Goal: Task Accomplishment & Management: Manage account settings

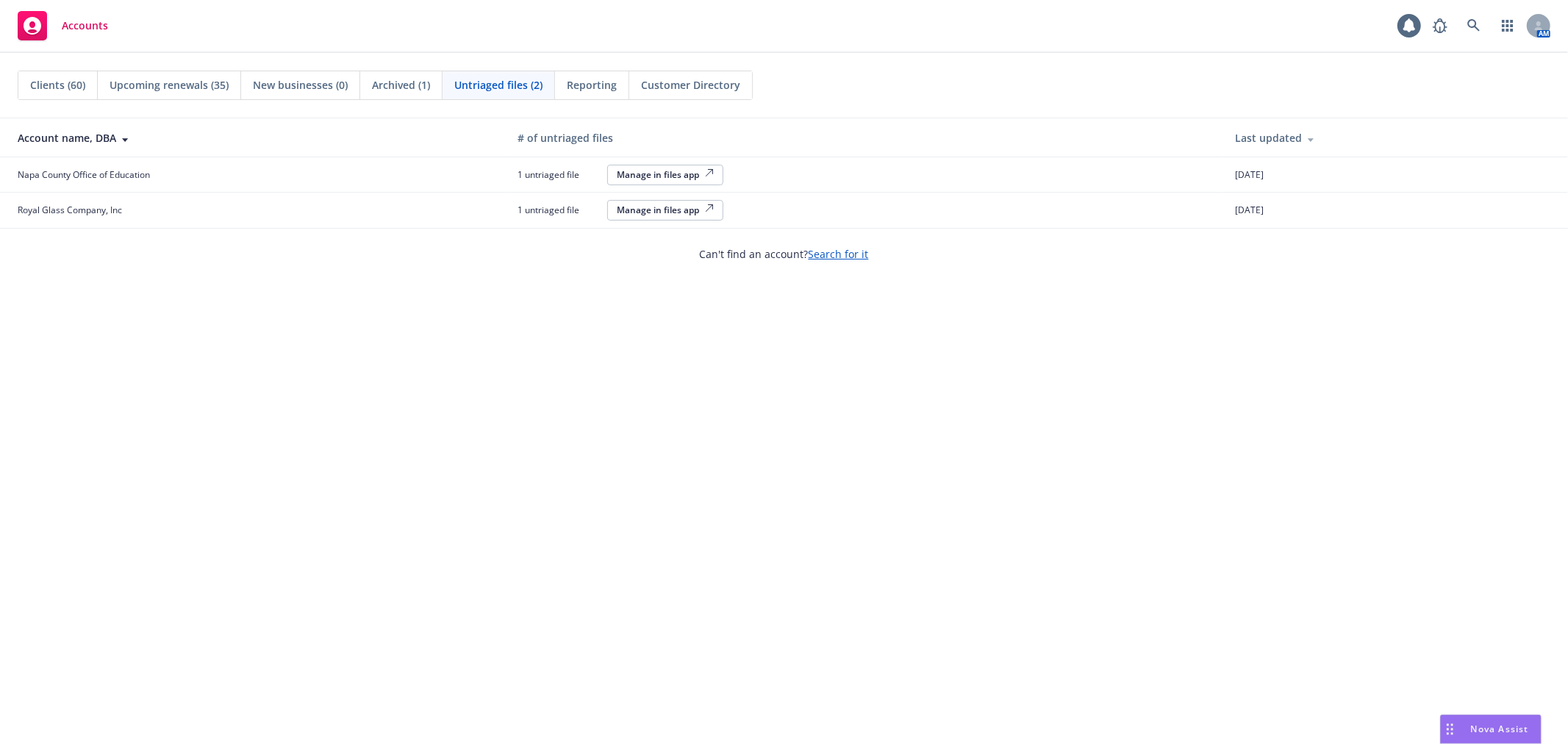
click at [637, 213] on div "Manage in files app" at bounding box center [665, 210] width 98 height 13
click at [663, 178] on div "Manage in files app" at bounding box center [665, 174] width 98 height 13
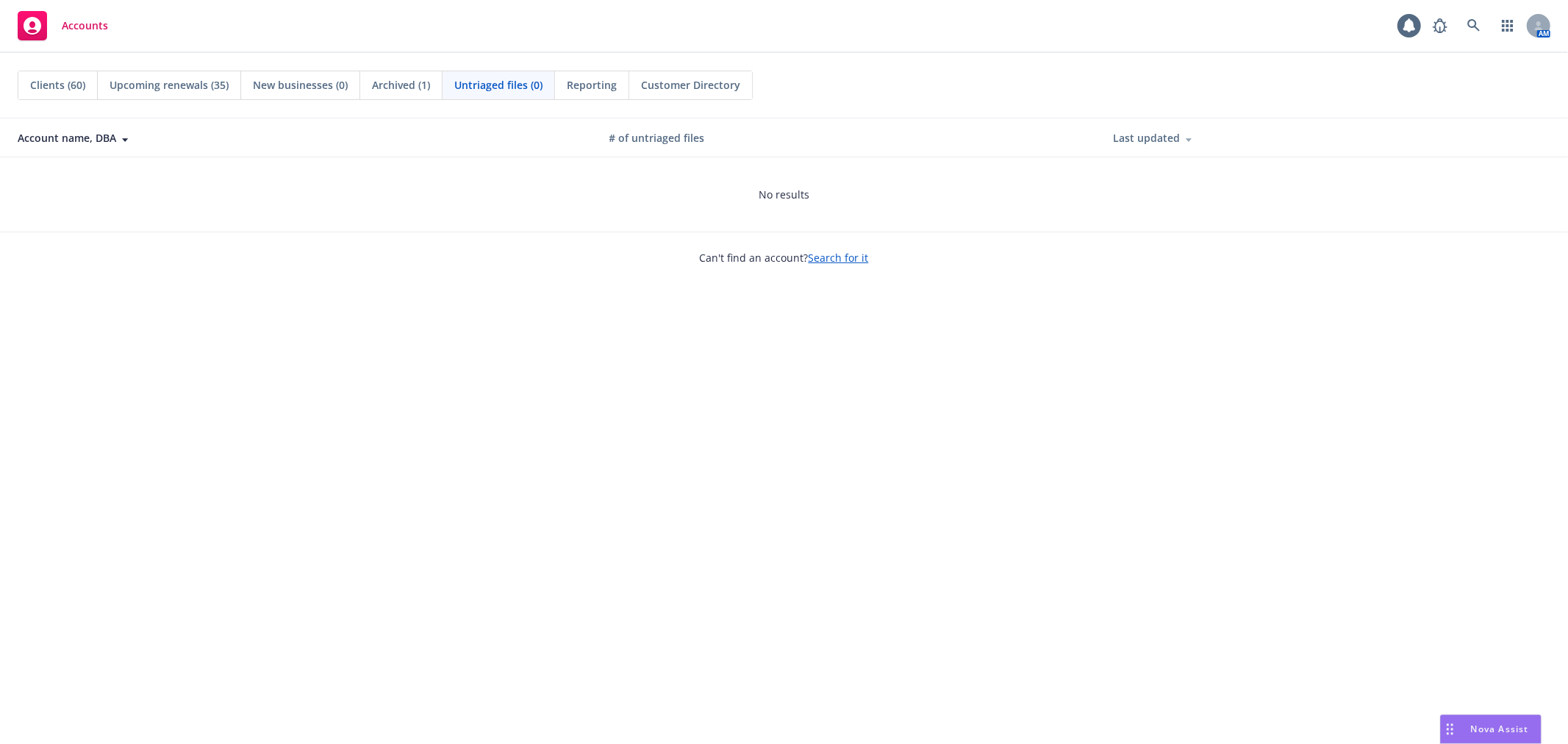
click at [608, 78] on span "Reporting" at bounding box center [592, 85] width 50 height 16
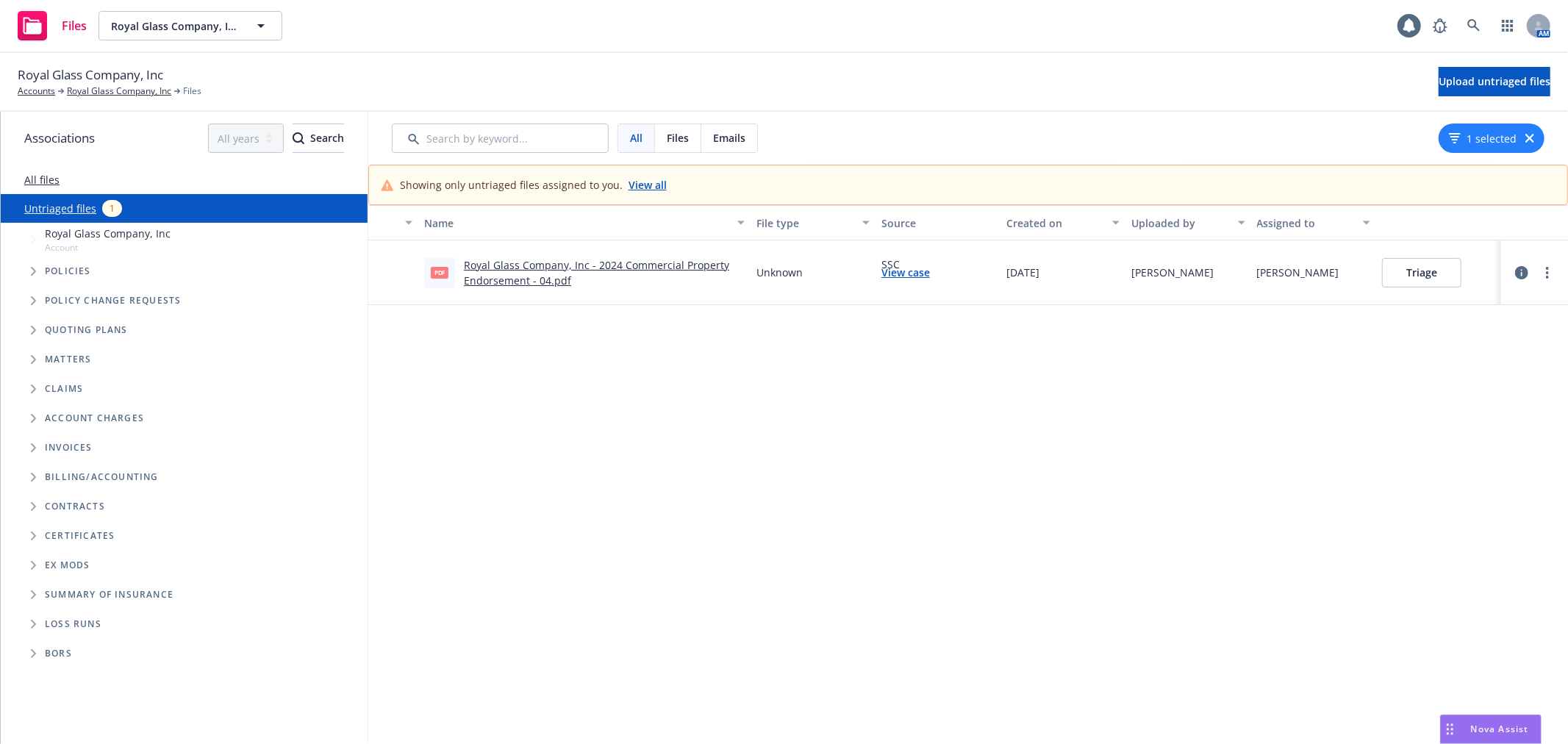
click at [680, 265] on link "Royal Glass Company, Inc - 2024 Commercial Property Endorsement - 04.pdf" at bounding box center [596, 273] width 265 height 30
click at [1407, 274] on button "Triage" at bounding box center [1421, 273] width 80 height 30
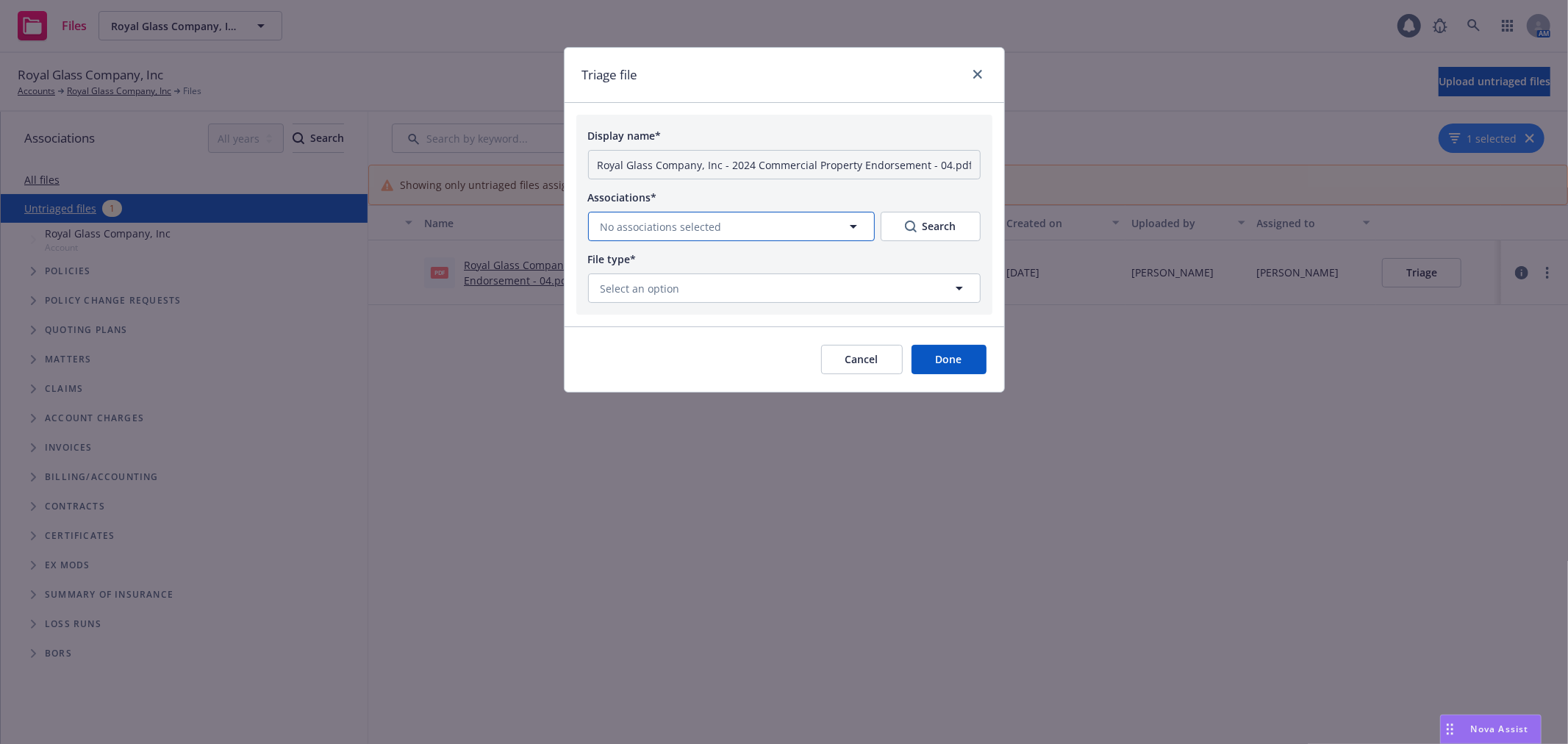
click at [695, 224] on span "No associations selected" at bounding box center [661, 227] width 121 height 16
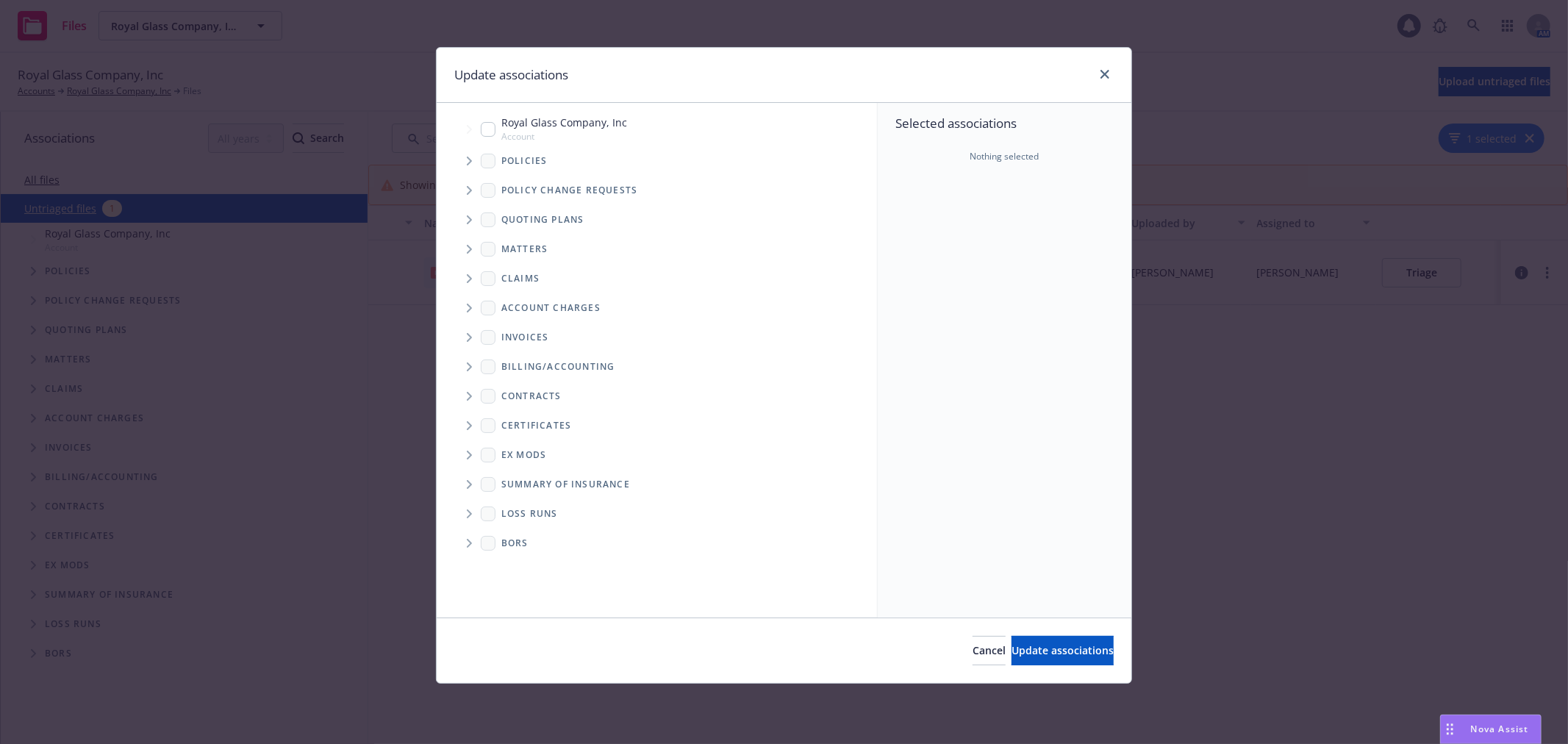
click at [469, 187] on icon "Tree Example" at bounding box center [470, 190] width 6 height 9
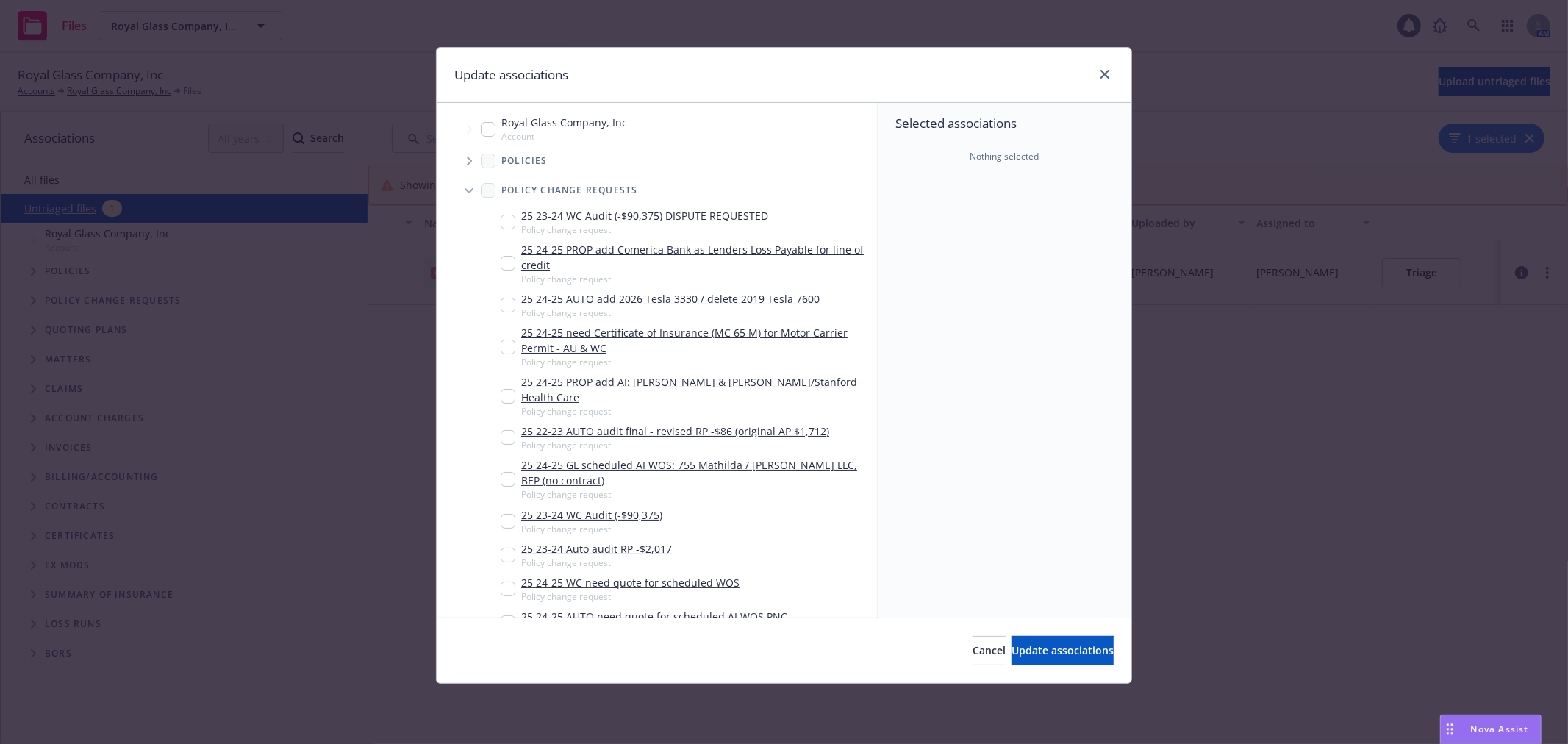
drag, startPoint x: 507, startPoint y: 262, endPoint x: 644, endPoint y: 338, distance: 156.7
click at [507, 262] on input "Tree Example" at bounding box center [507, 263] width 15 height 15
checkbox input "true"
click at [1034, 660] on button "Update associations" at bounding box center [1063, 651] width 102 height 30
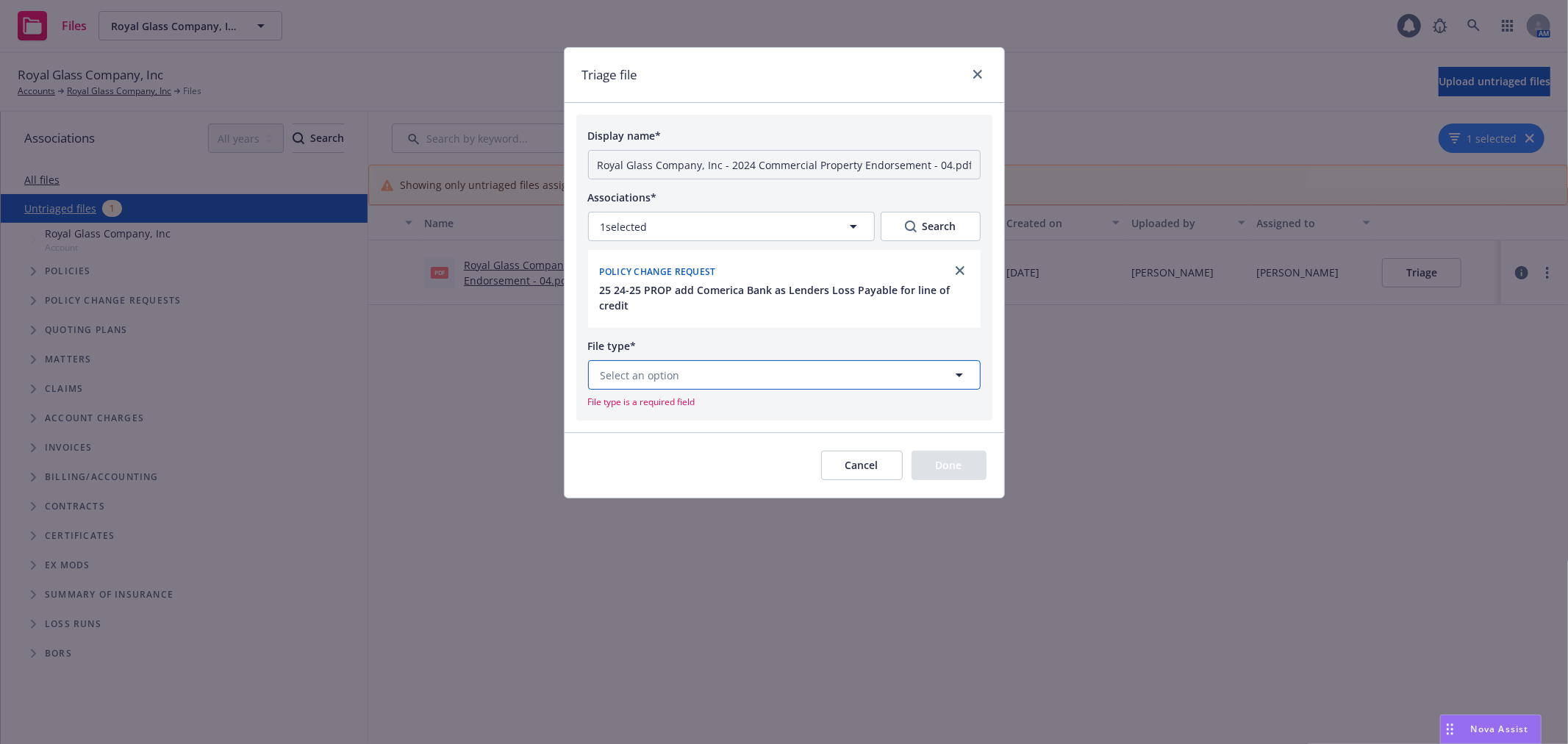
click at [657, 379] on span "Select an option" at bounding box center [640, 375] width 80 height 16
type input "end"
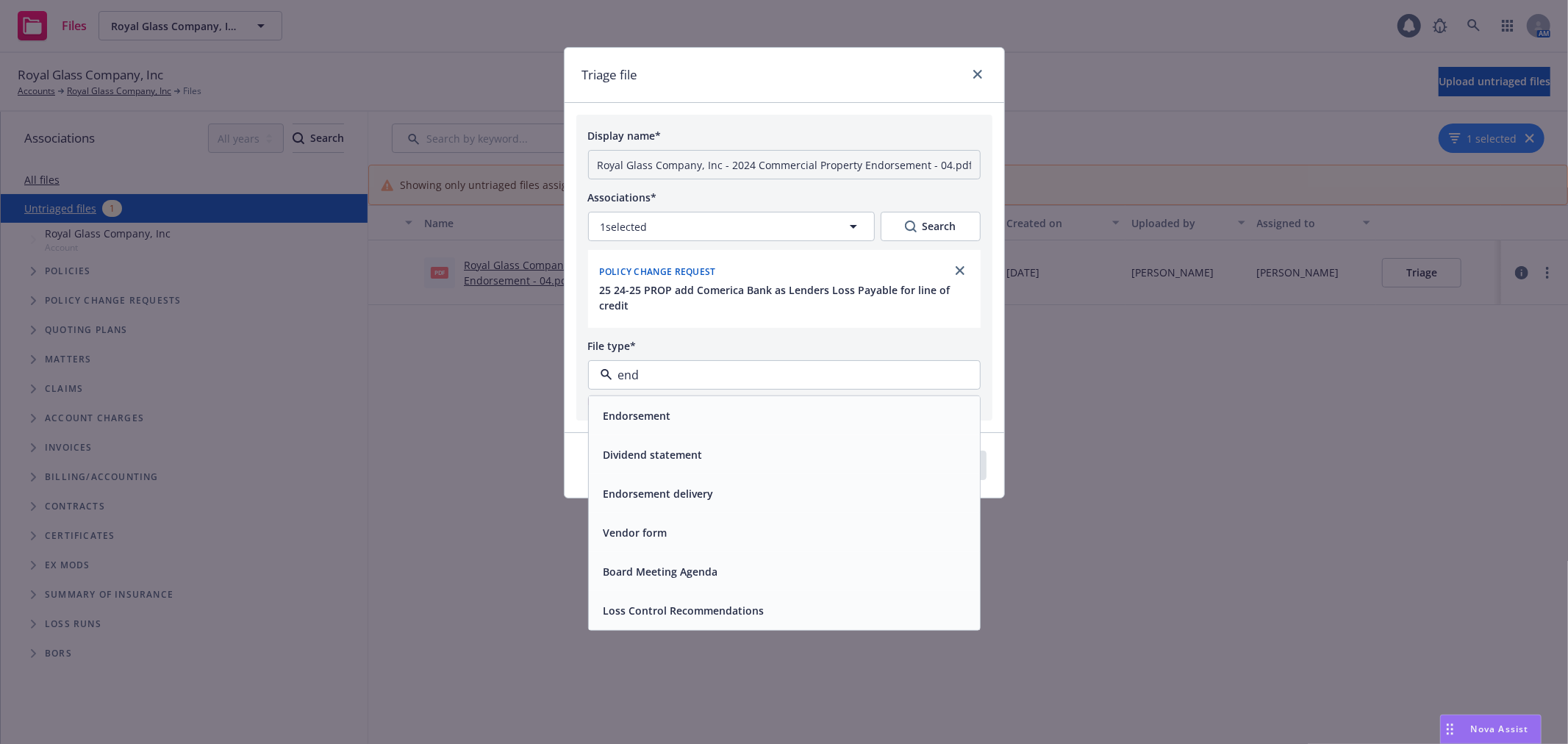
click at [662, 410] on span "Endorsement" at bounding box center [637, 416] width 68 height 16
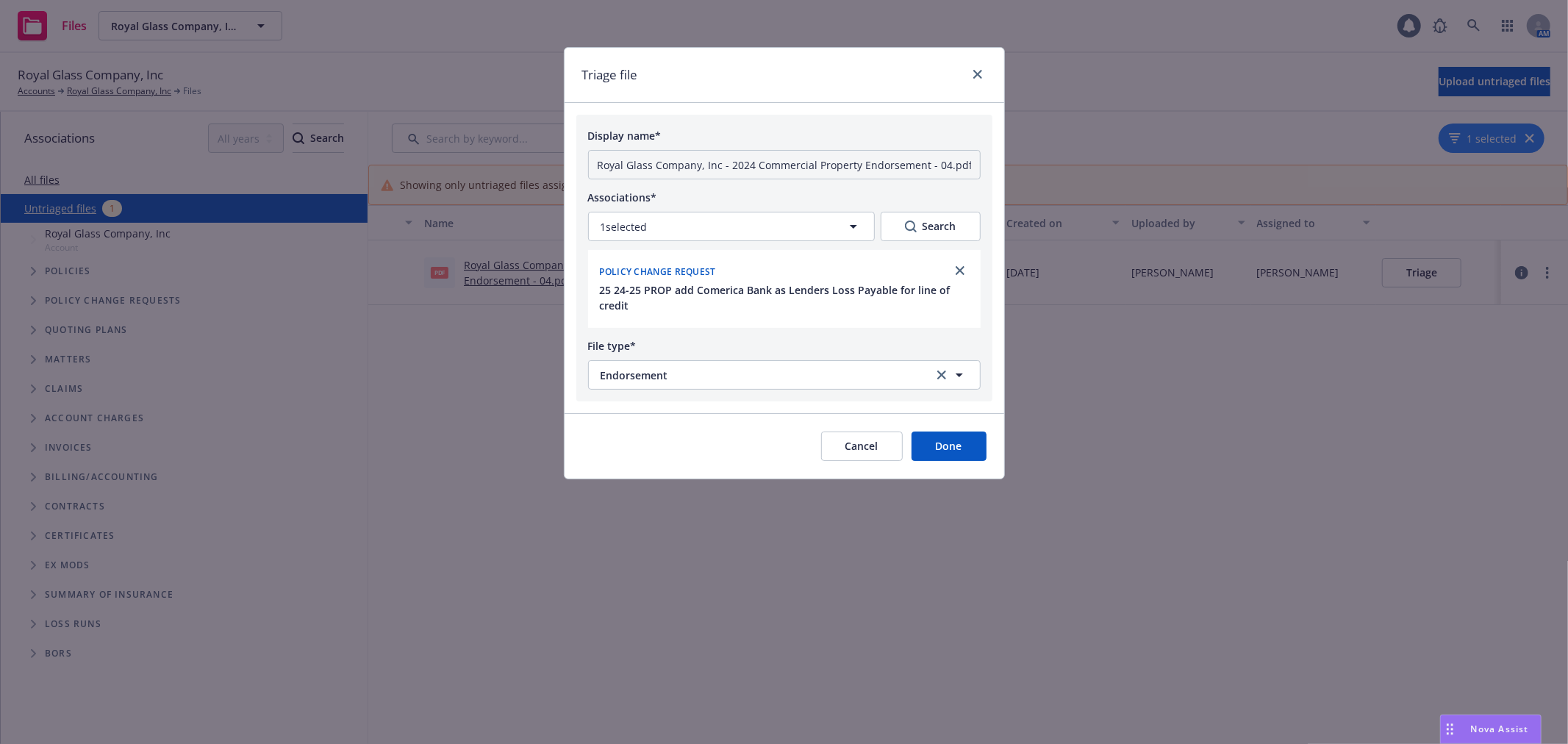
click at [958, 454] on button "Done" at bounding box center [949, 446] width 75 height 30
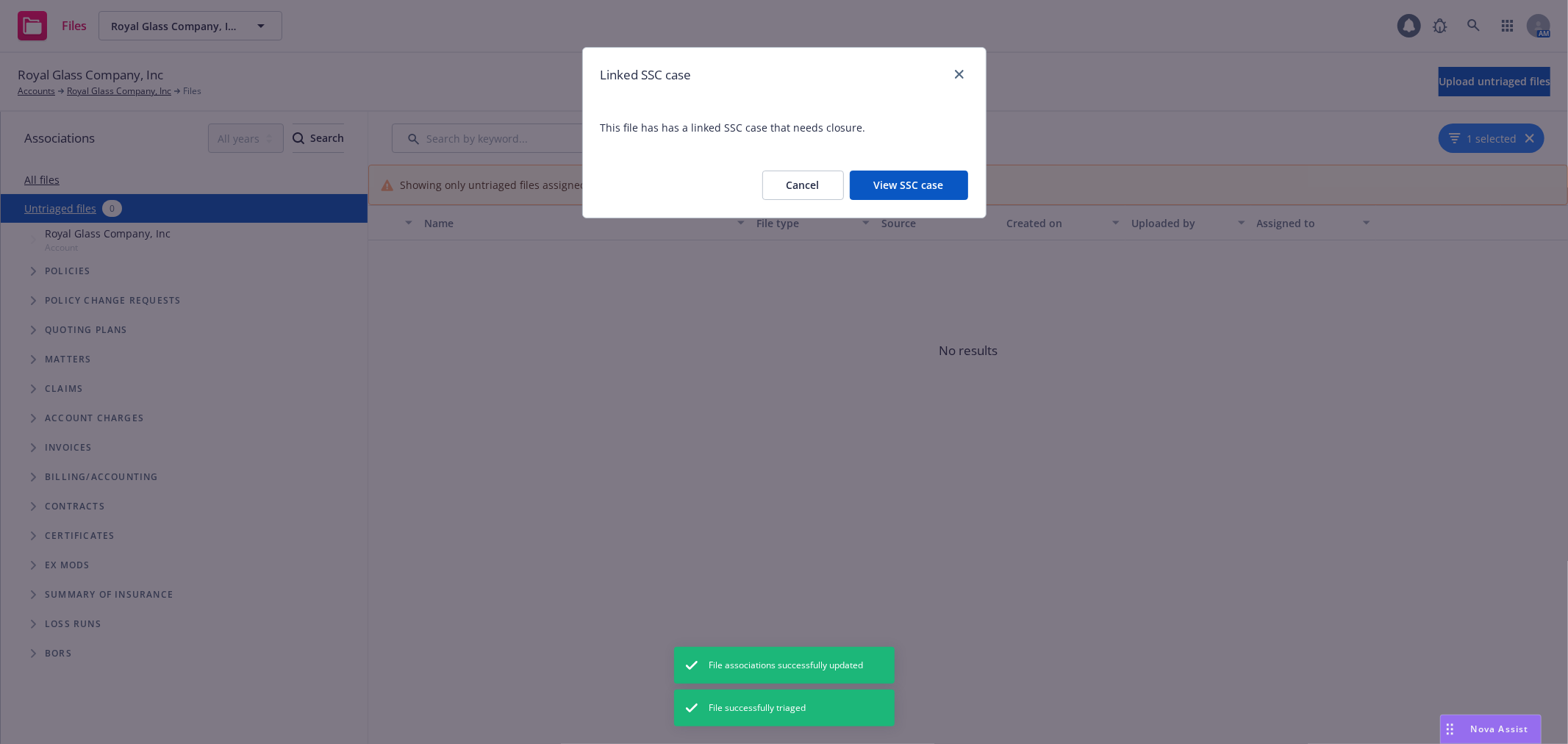
click at [942, 191] on button "View SSC case" at bounding box center [909, 185] width 118 height 30
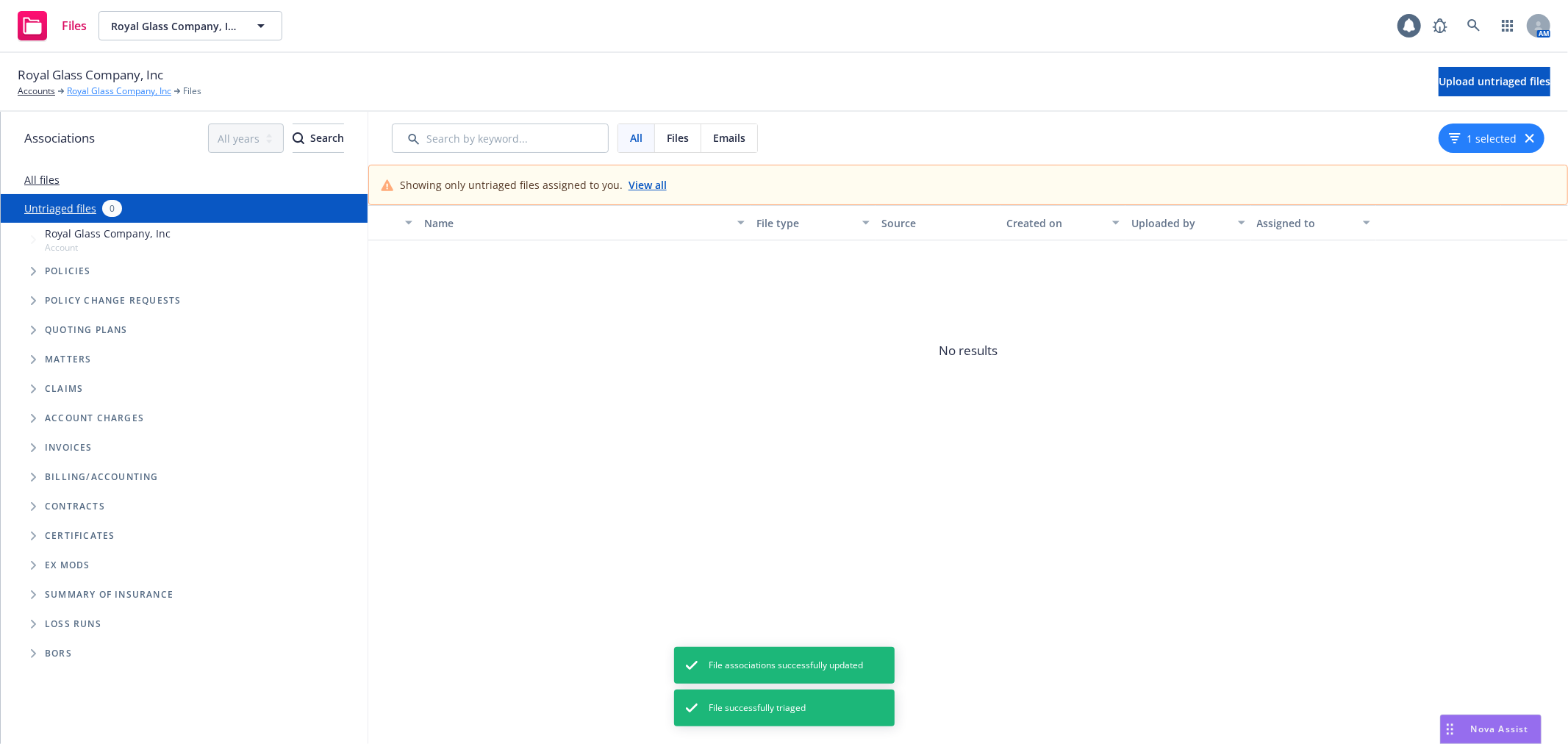
click at [92, 91] on link "Royal Glass Company, Inc" at bounding box center [119, 91] width 104 height 13
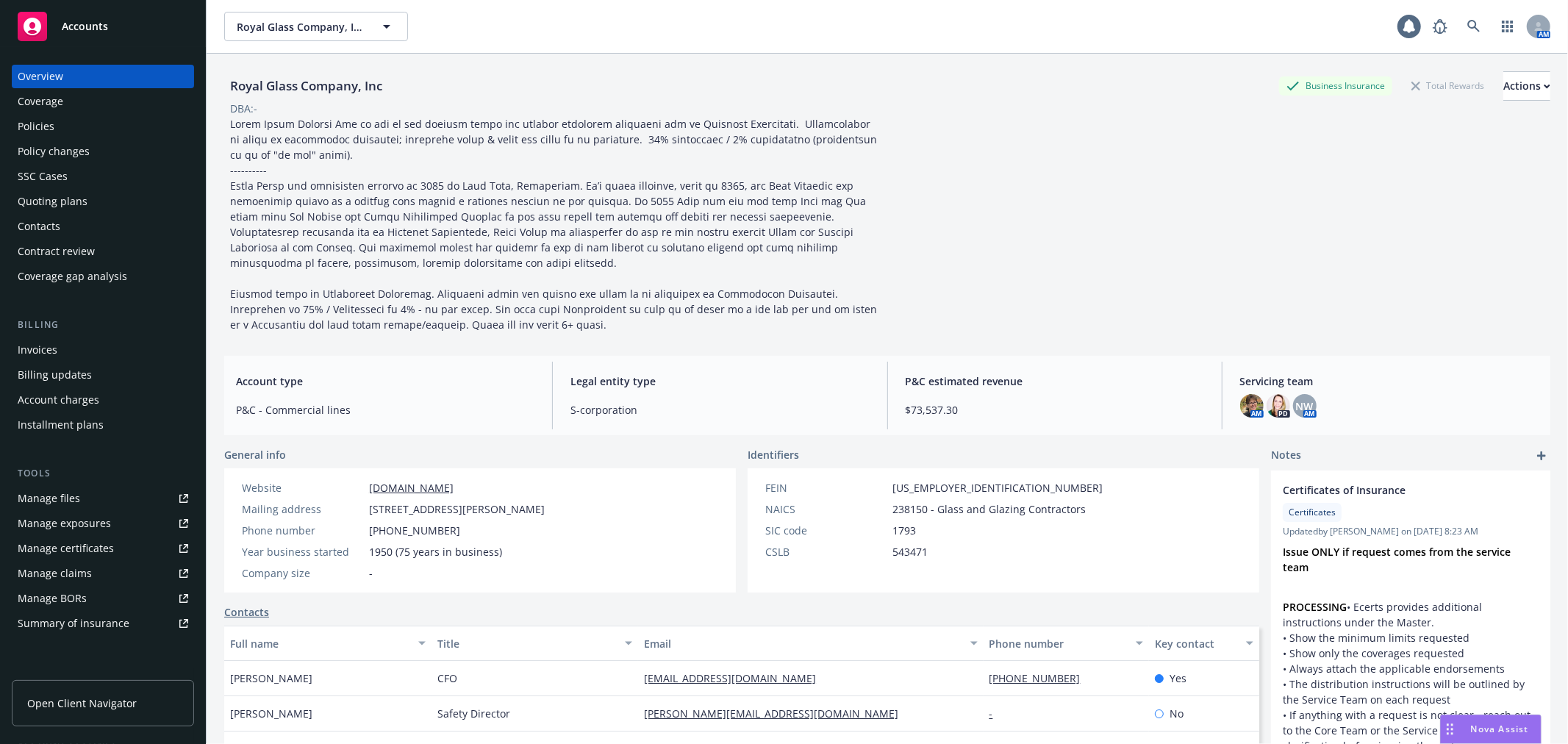
click at [91, 156] on div "Policy changes" at bounding box center [102, 152] width 170 height 24
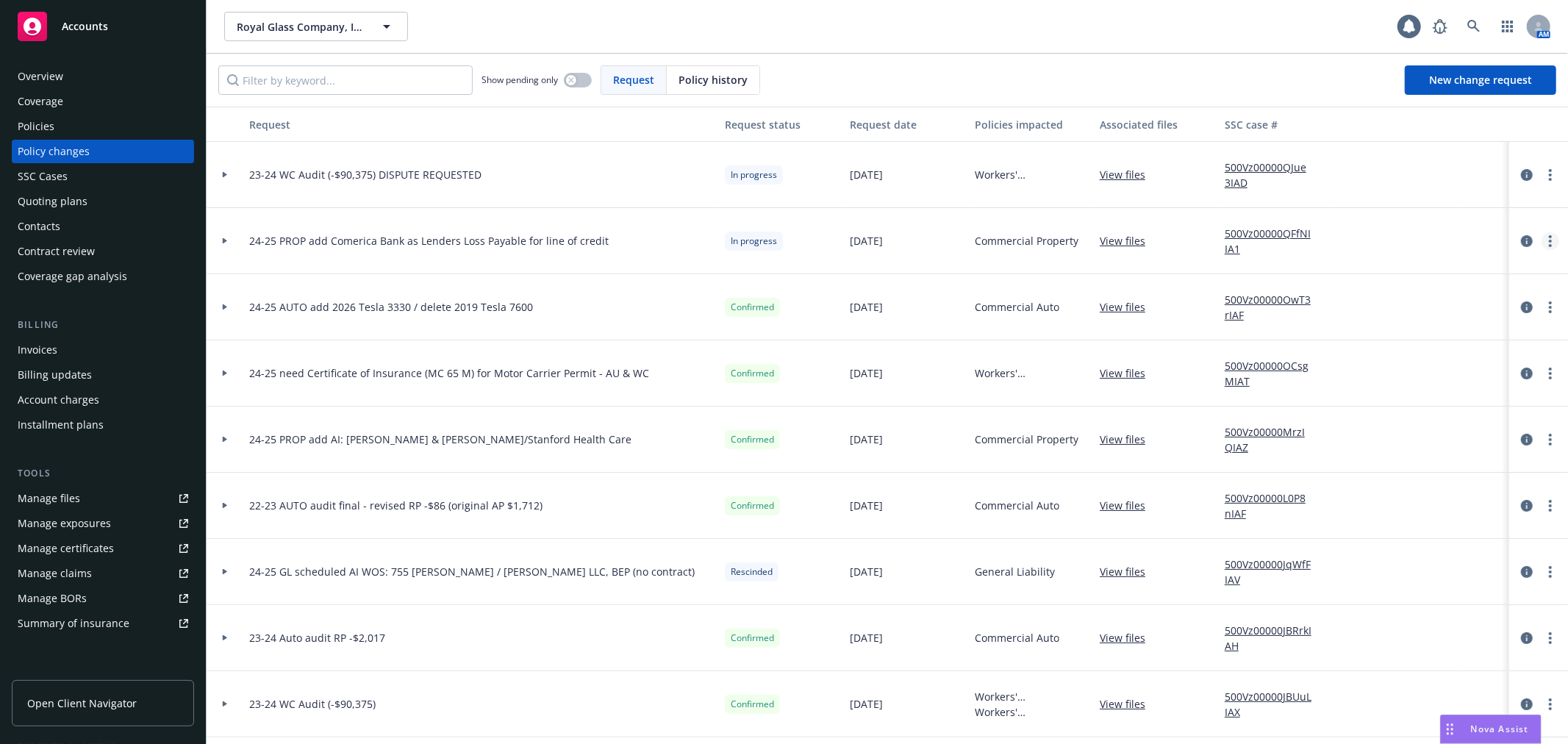
click at [1541, 241] on link "more" at bounding box center [1550, 241] width 18 height 18
click at [1446, 372] on link "Resume workflow" at bounding box center [1420, 360] width 252 height 30
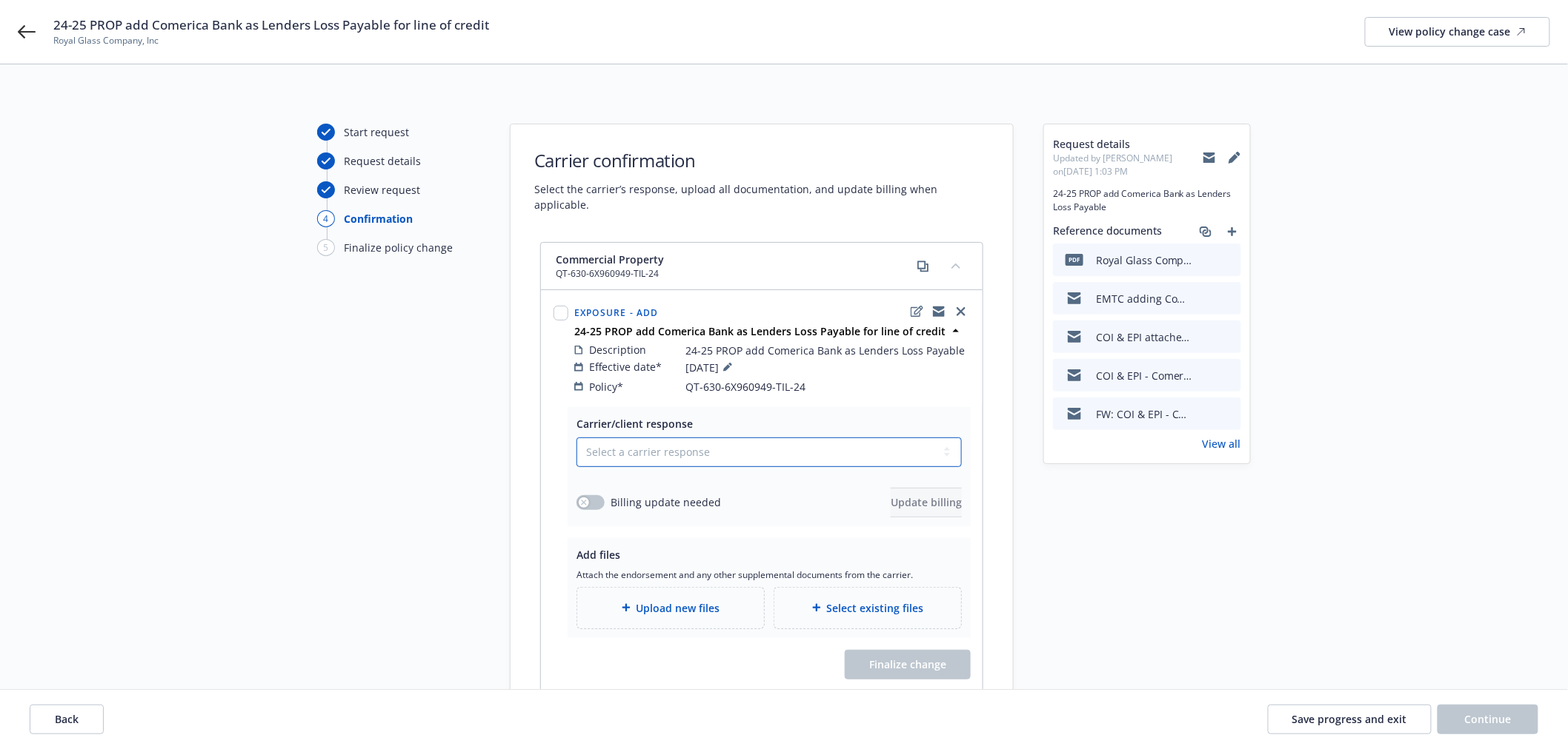
click at [695, 445] on select "Select a carrier response Accepted Accepted with revision No endorsement needed…" at bounding box center [769, 452] width 385 height 30
click at [577, 437] on select "Select a carrier response Accepted Accepted with revision No endorsement needed…" at bounding box center [769, 452] width 385 height 30
click at [714, 442] on select "Select a carrier response Accepted Accepted with revision No endorsement needed…" at bounding box center [769, 452] width 385 height 30
select select "ACCEPTED"
click at [577, 437] on select "Select a carrier response Accepted Accepted with revision No endorsement needed…" at bounding box center [769, 452] width 385 height 30
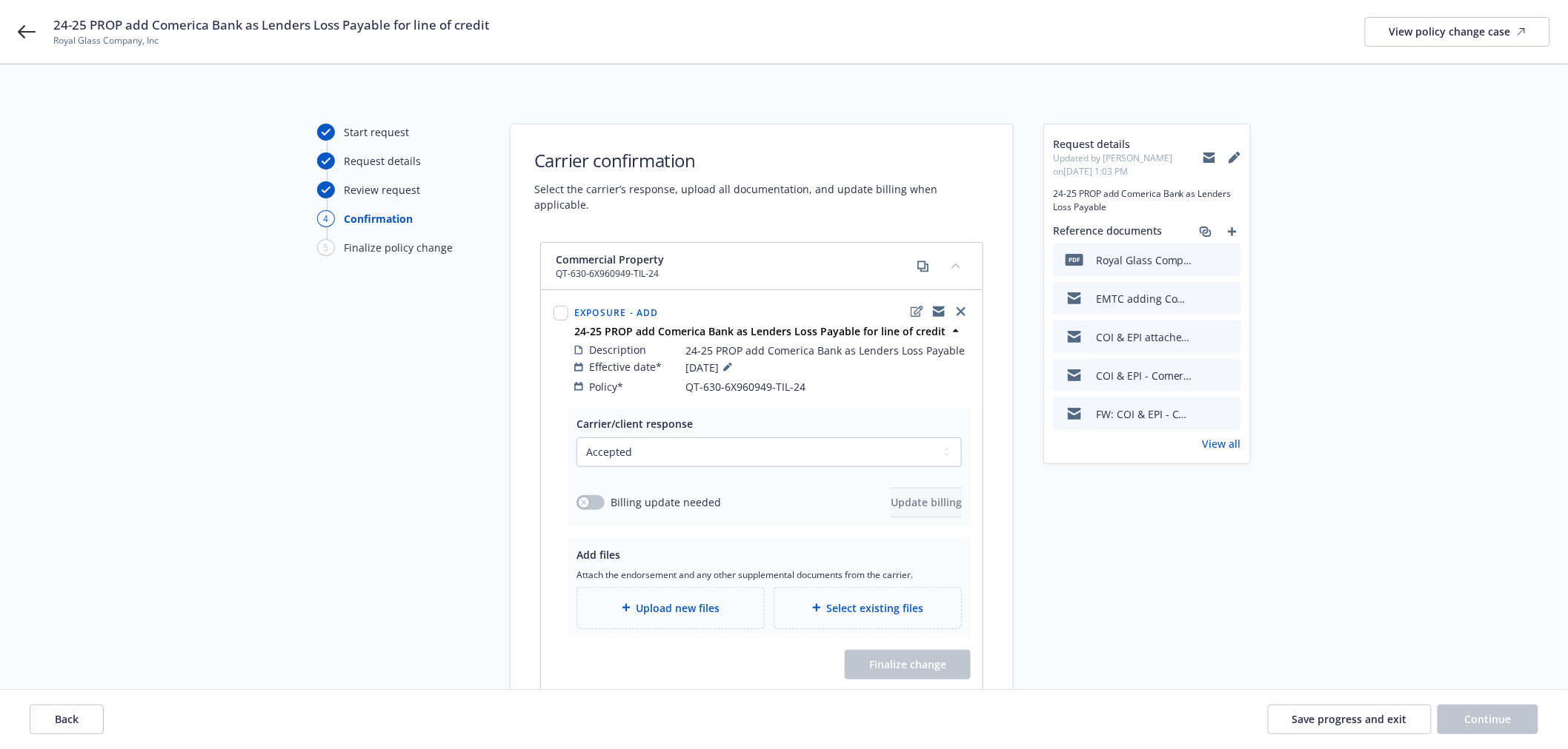
click at [701, 600] on span "Upload new files" at bounding box center [678, 608] width 83 height 16
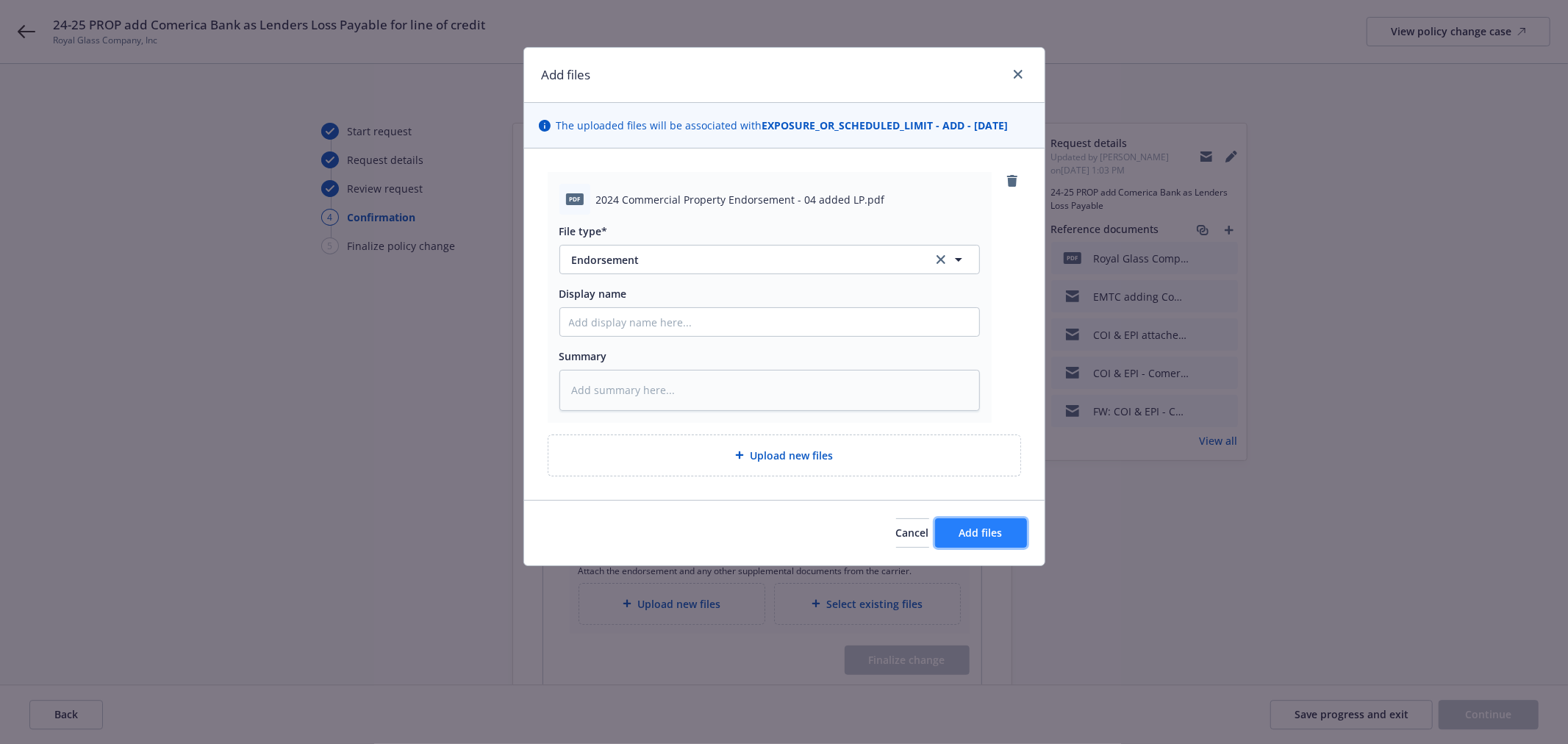
click at [1014, 531] on button "Add files" at bounding box center [981, 533] width 92 height 30
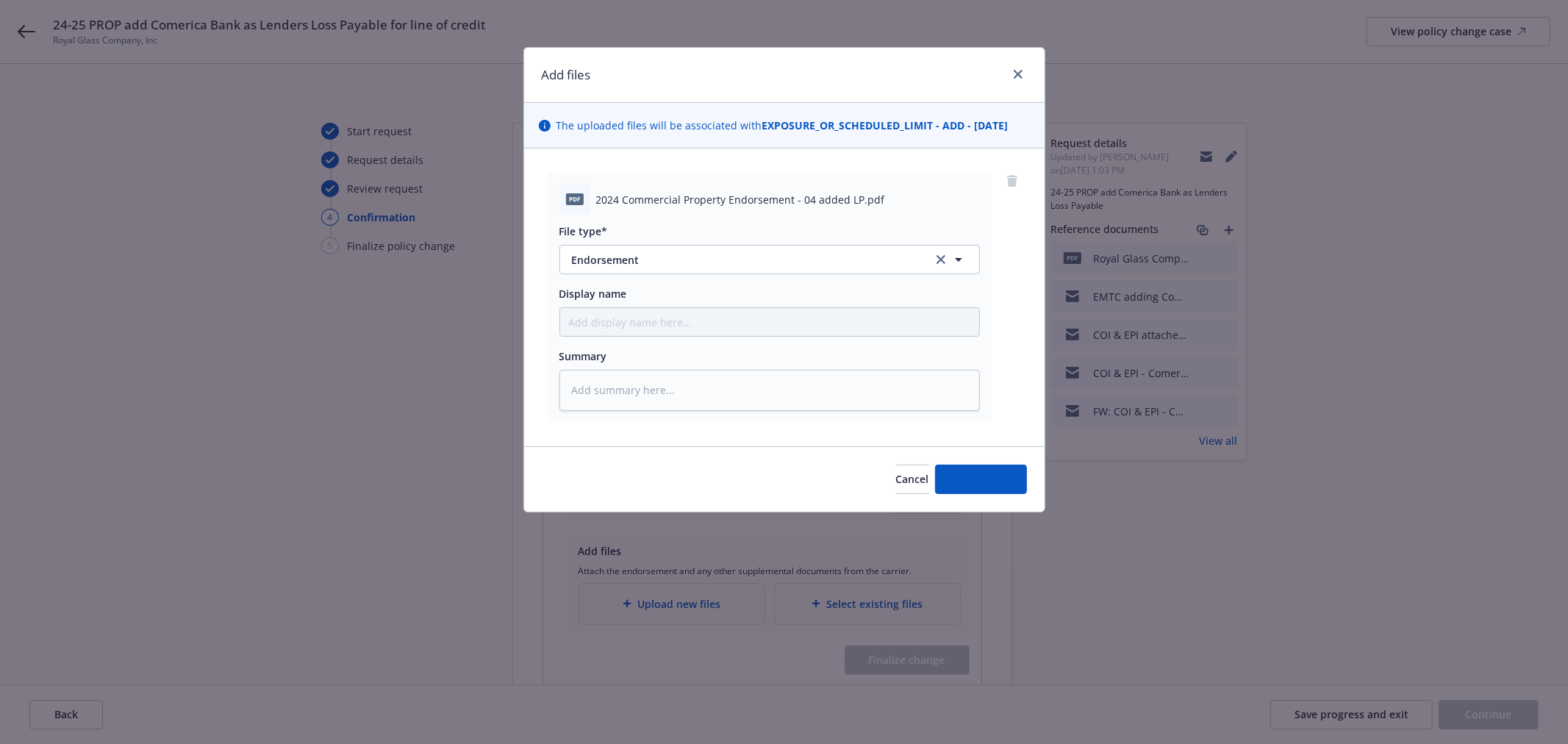
type textarea "x"
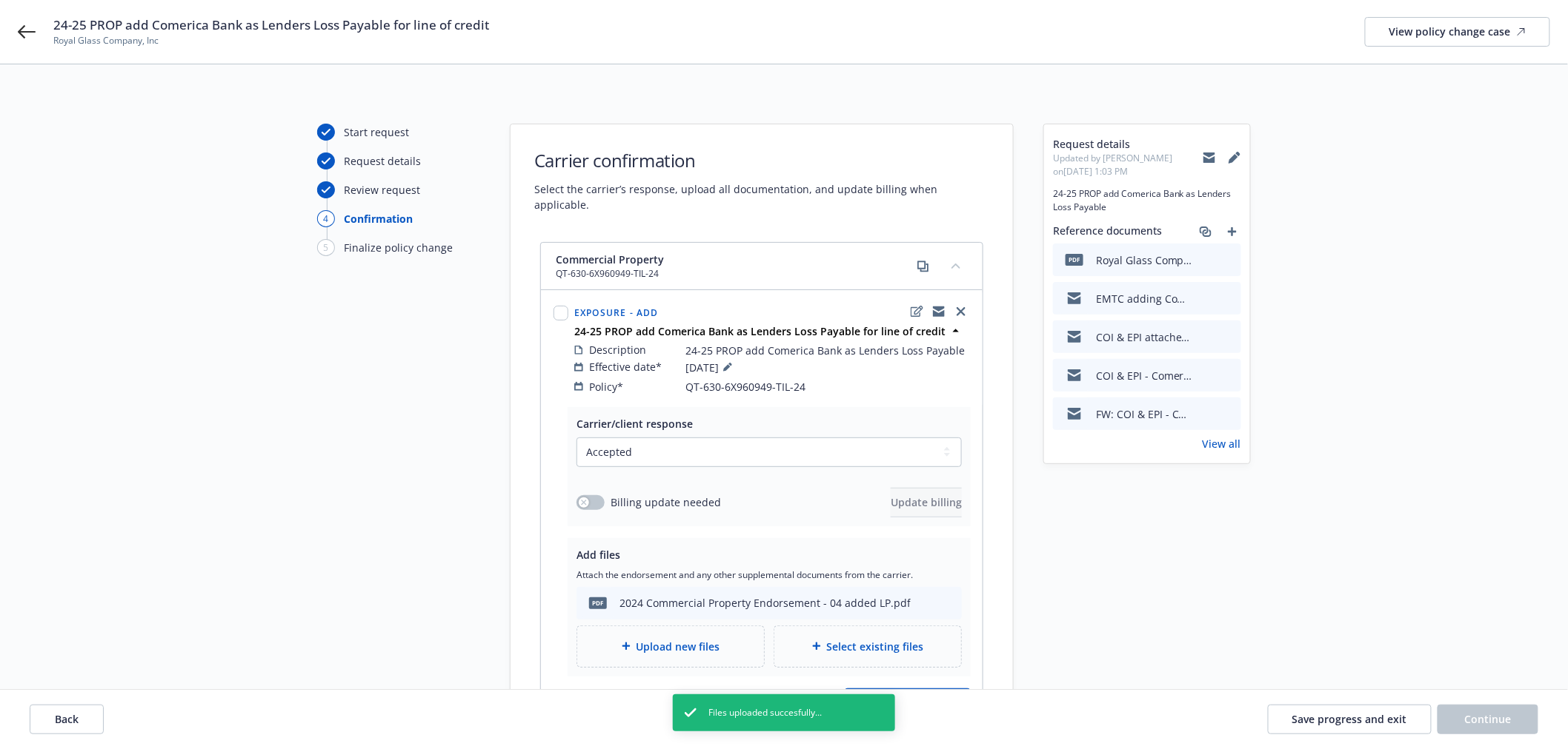
scroll to position [82, 0]
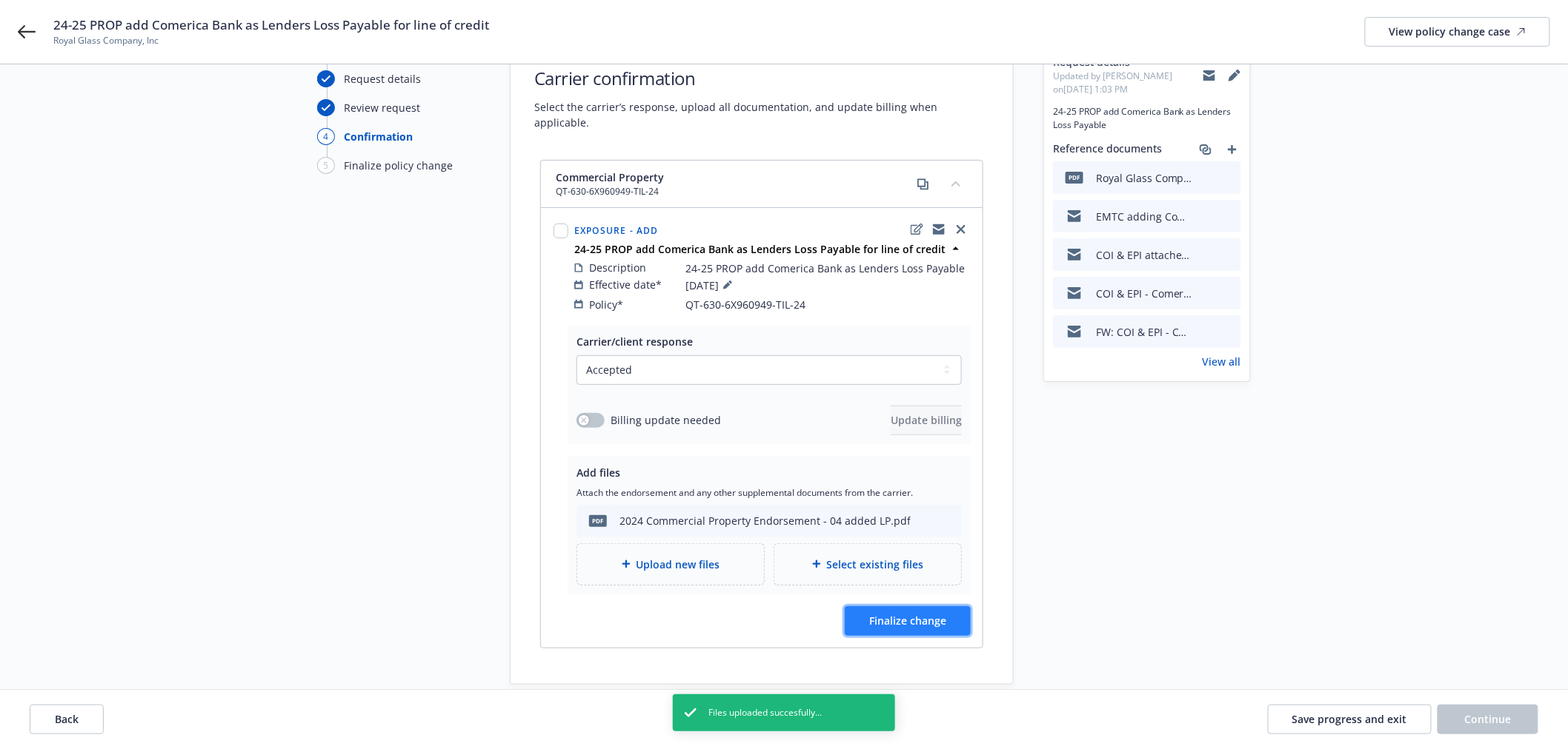
click at [945, 614] on span "Finalize change" at bounding box center [908, 621] width 77 height 14
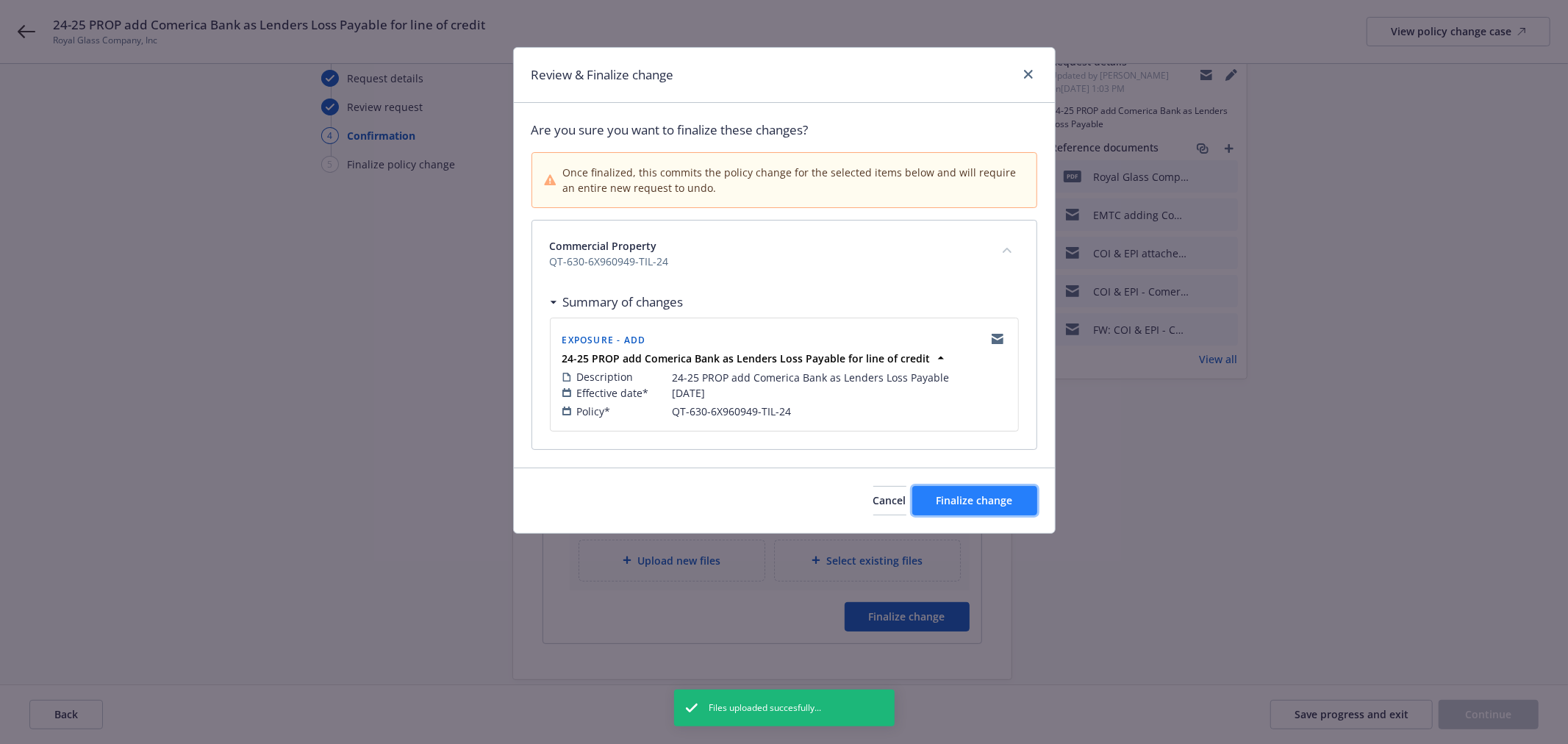
click at [973, 494] on button "Finalize change" at bounding box center [974, 501] width 125 height 30
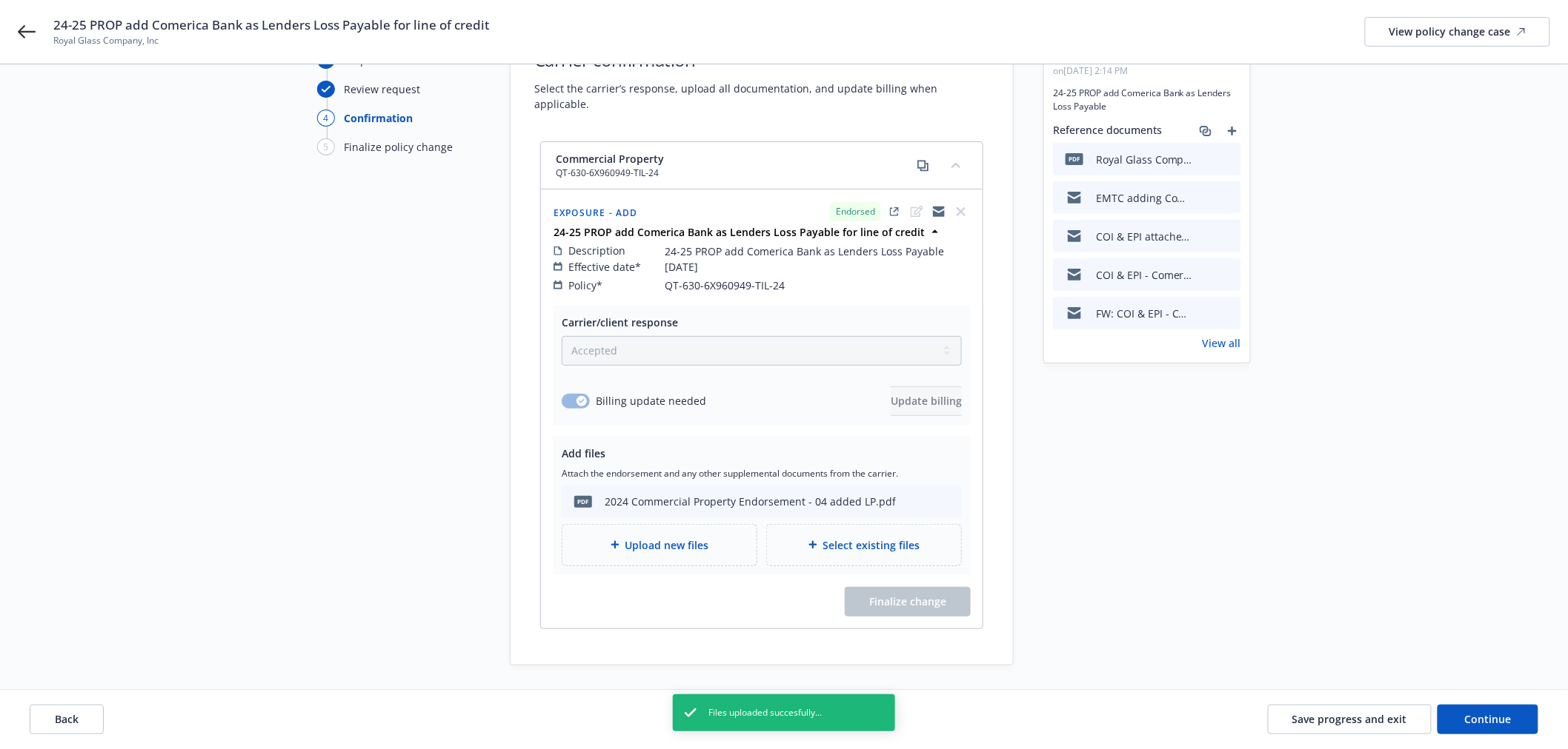
scroll to position [158, 0]
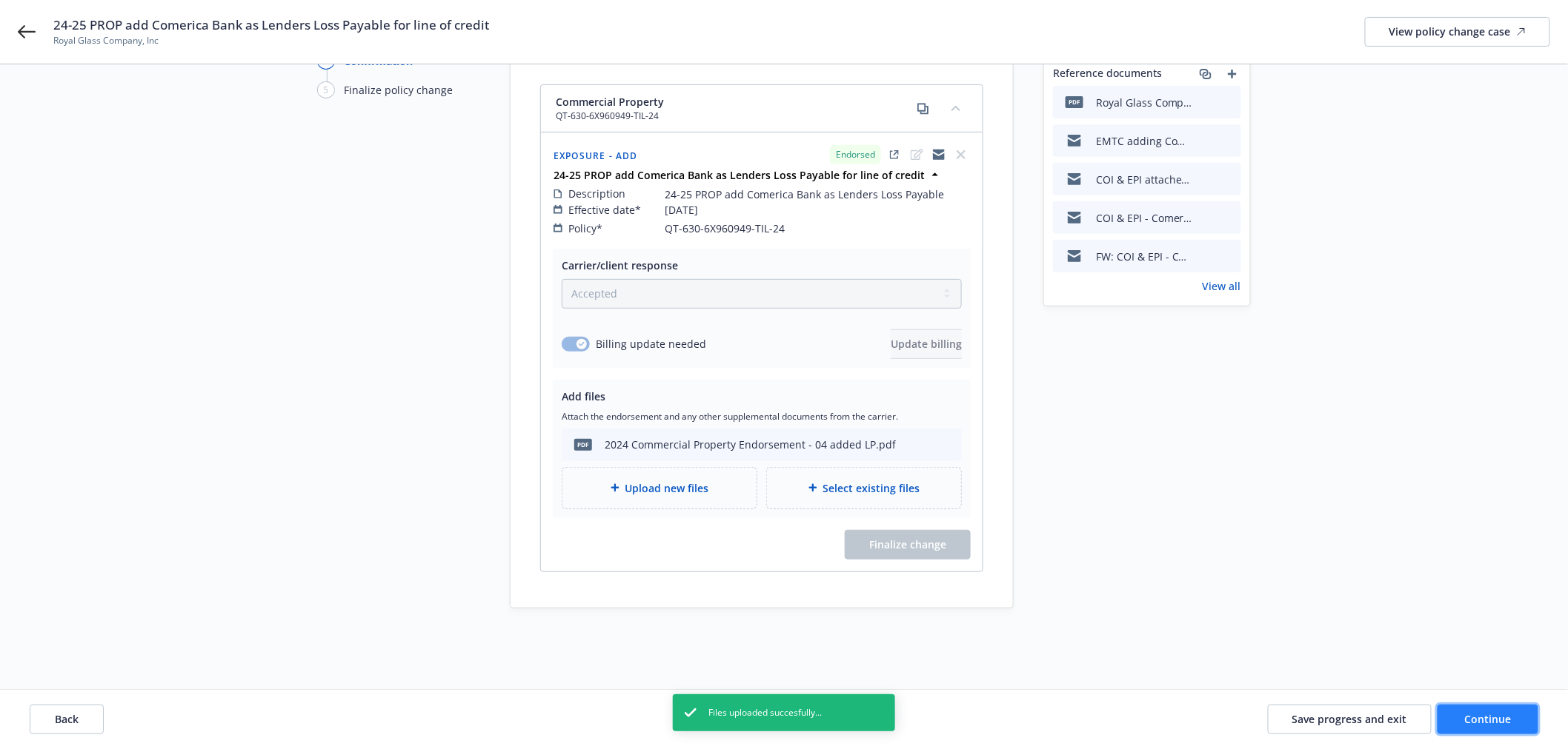
click at [1497, 723] on span "Continue" at bounding box center [1488, 719] width 47 height 14
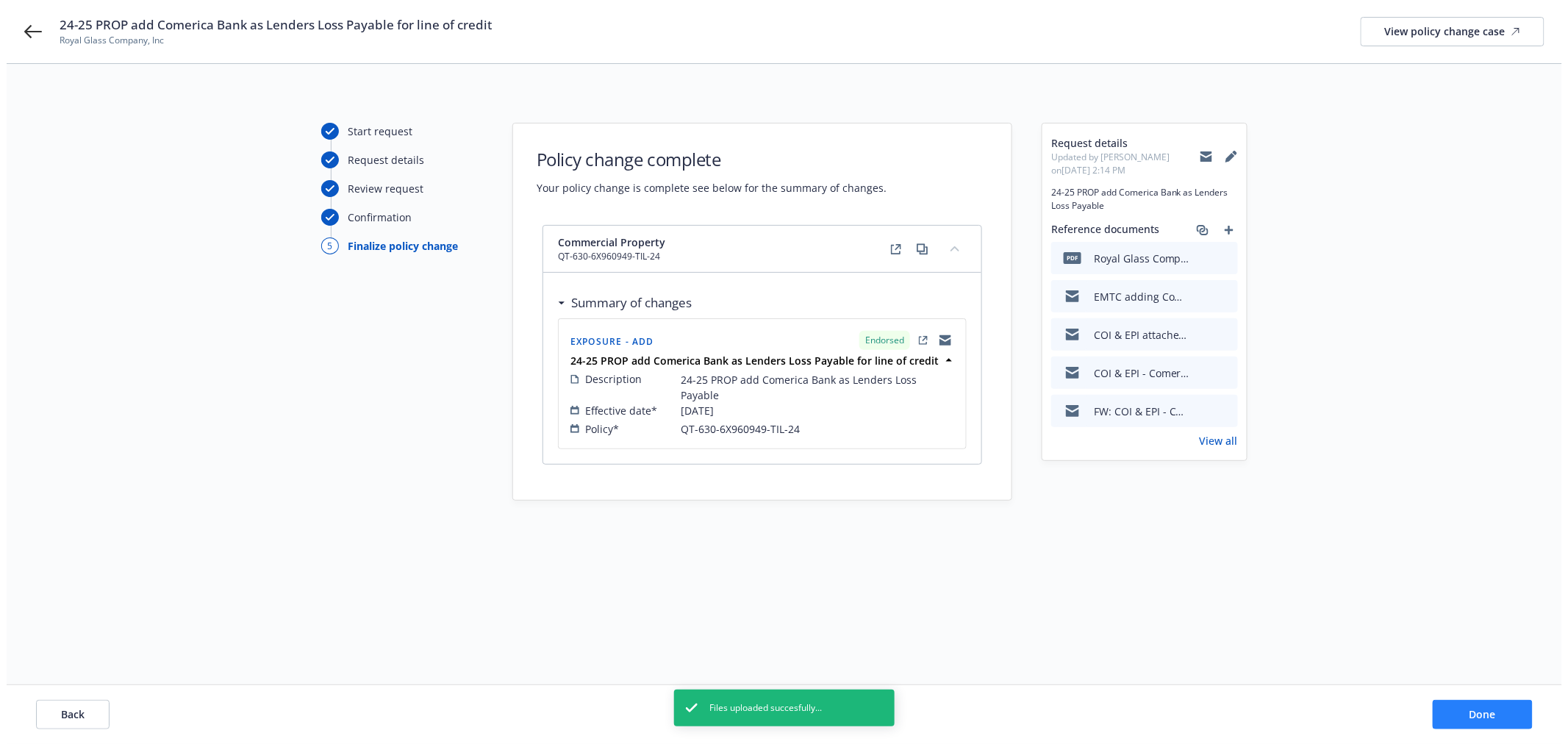
scroll to position [0, 0]
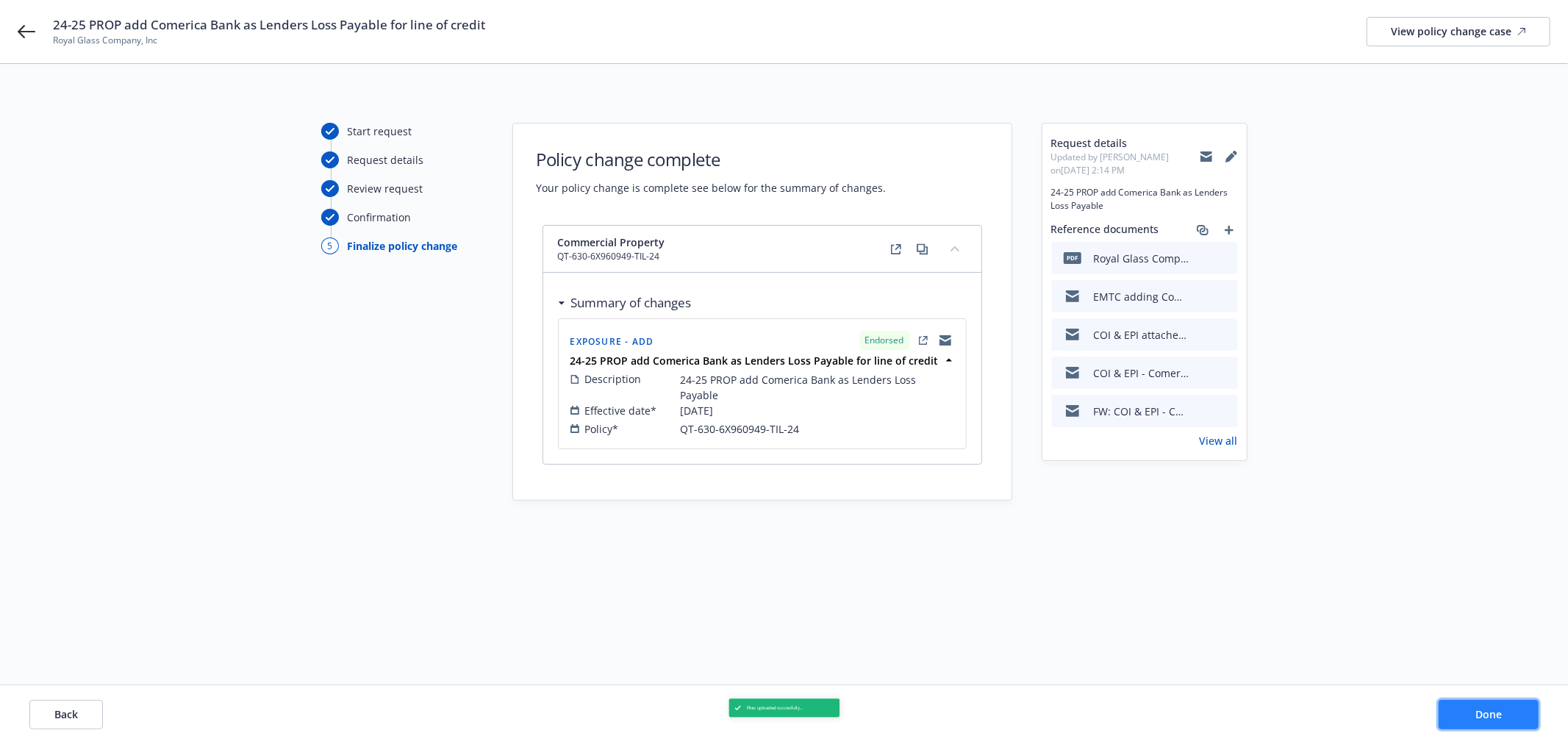
click at [1485, 718] on span "Done" at bounding box center [1488, 714] width 27 height 14
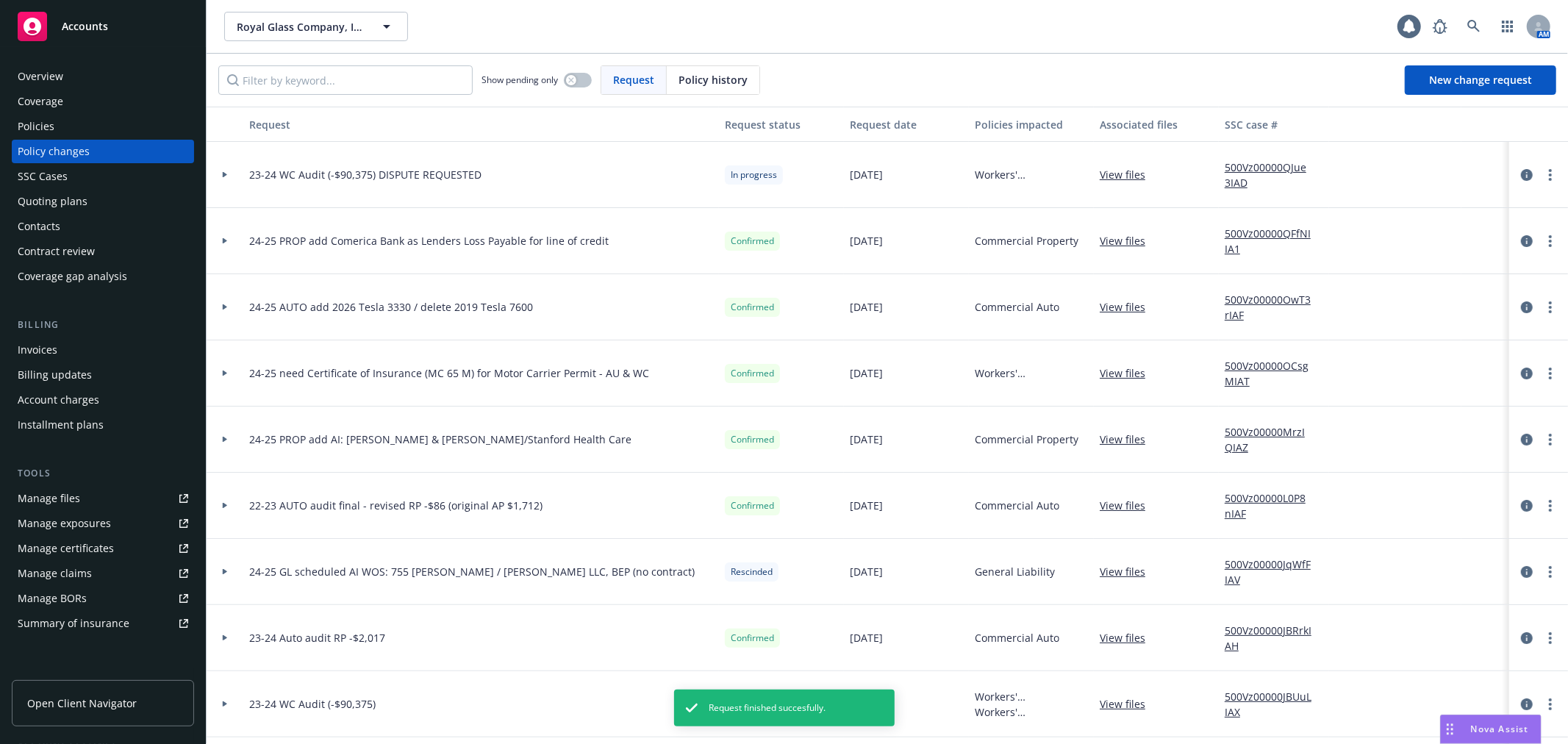
click at [111, 176] on div "SSC Cases" at bounding box center [102, 176] width 170 height 24
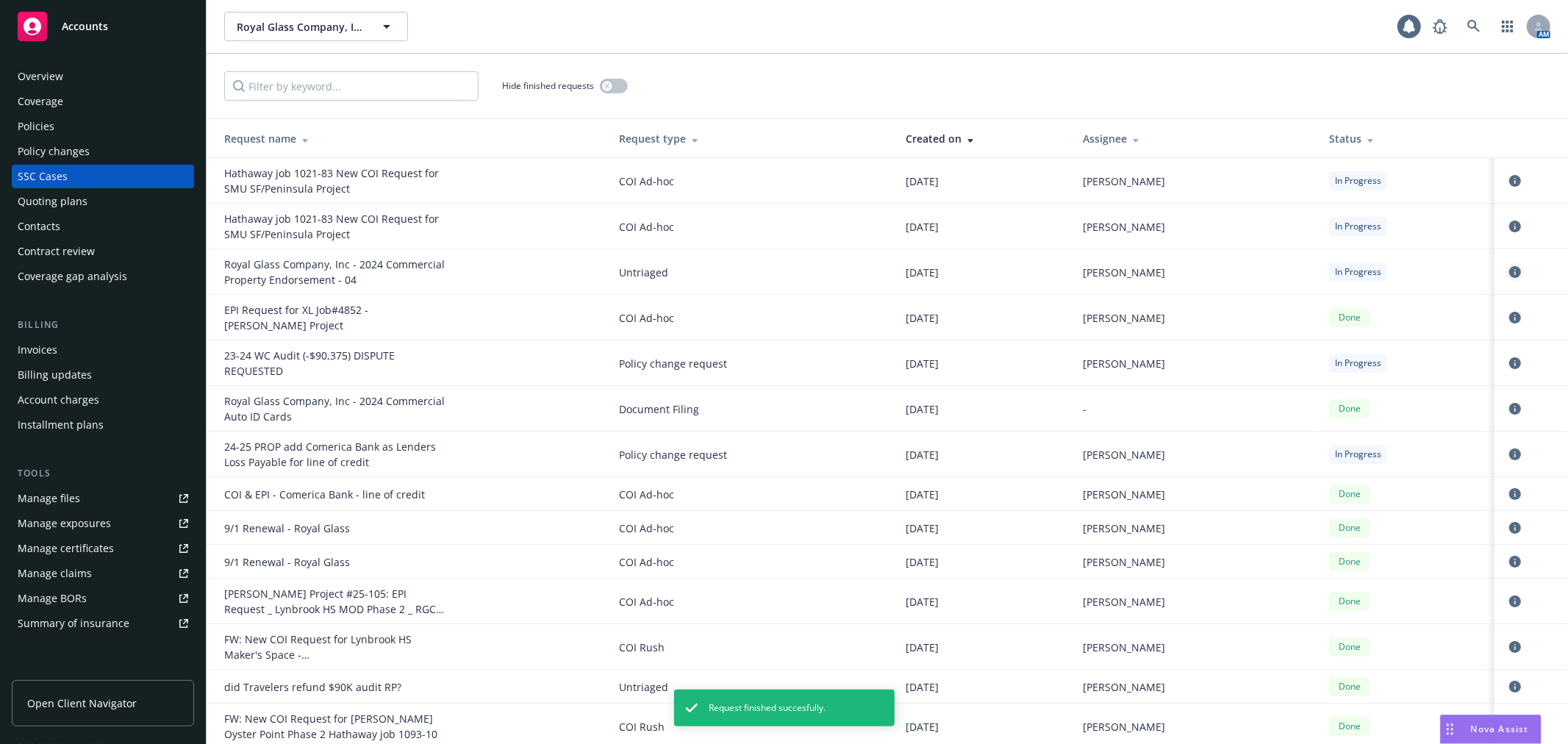
click at [1509, 275] on icon "circleInformation" at bounding box center [1515, 272] width 12 height 12
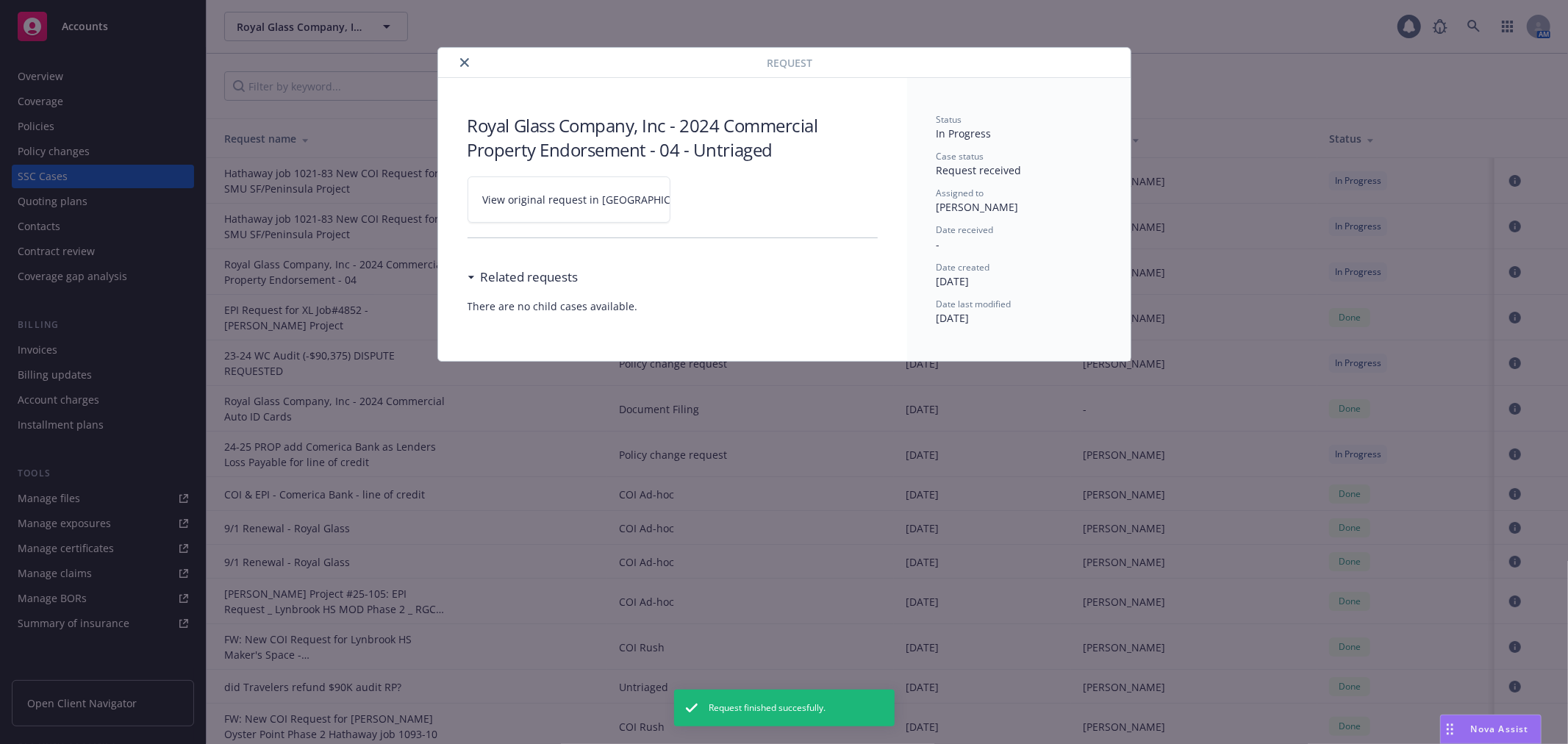
click at [465, 59] on icon "close" at bounding box center [464, 62] width 9 height 9
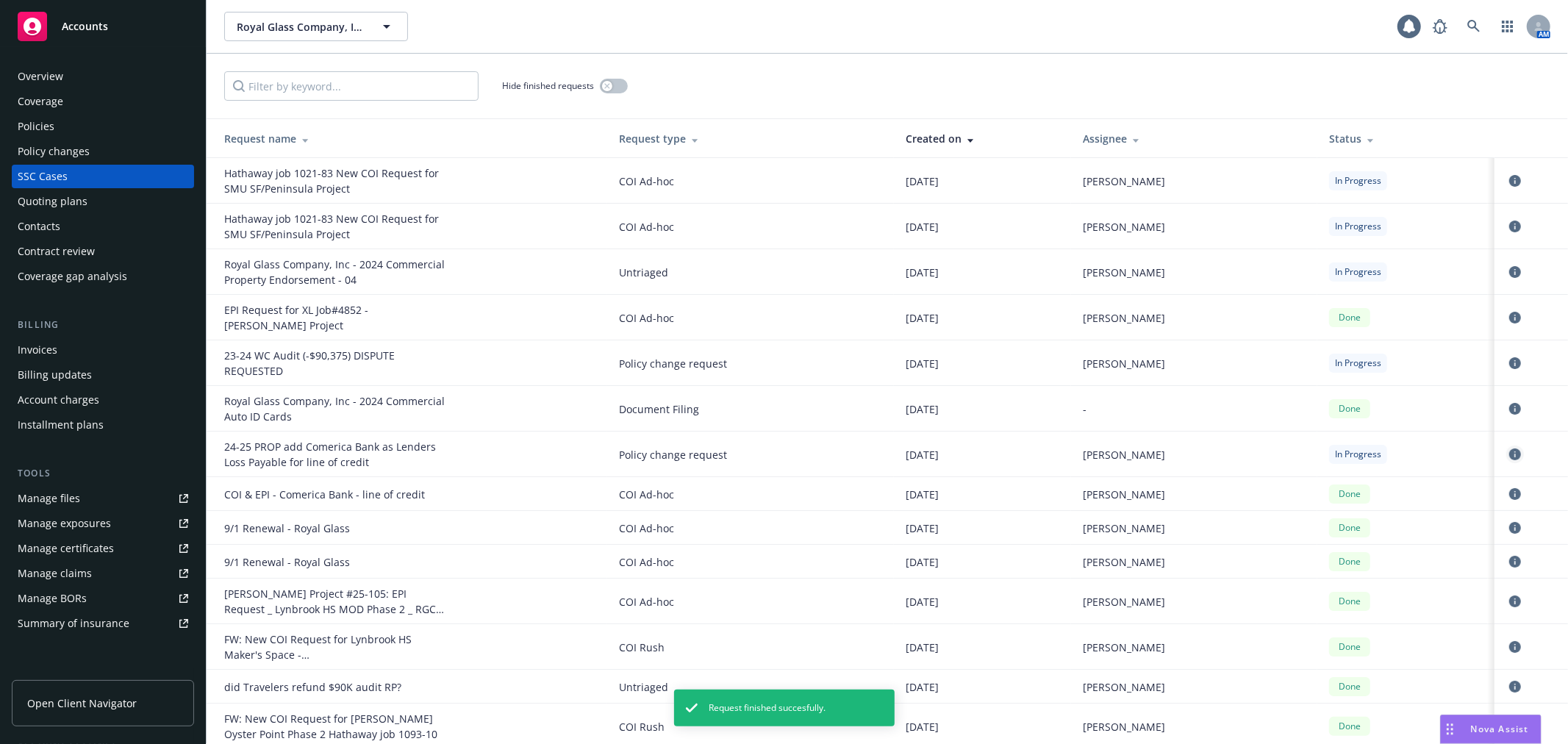
click at [1509, 457] on icon "circleInformation" at bounding box center [1515, 454] width 12 height 12
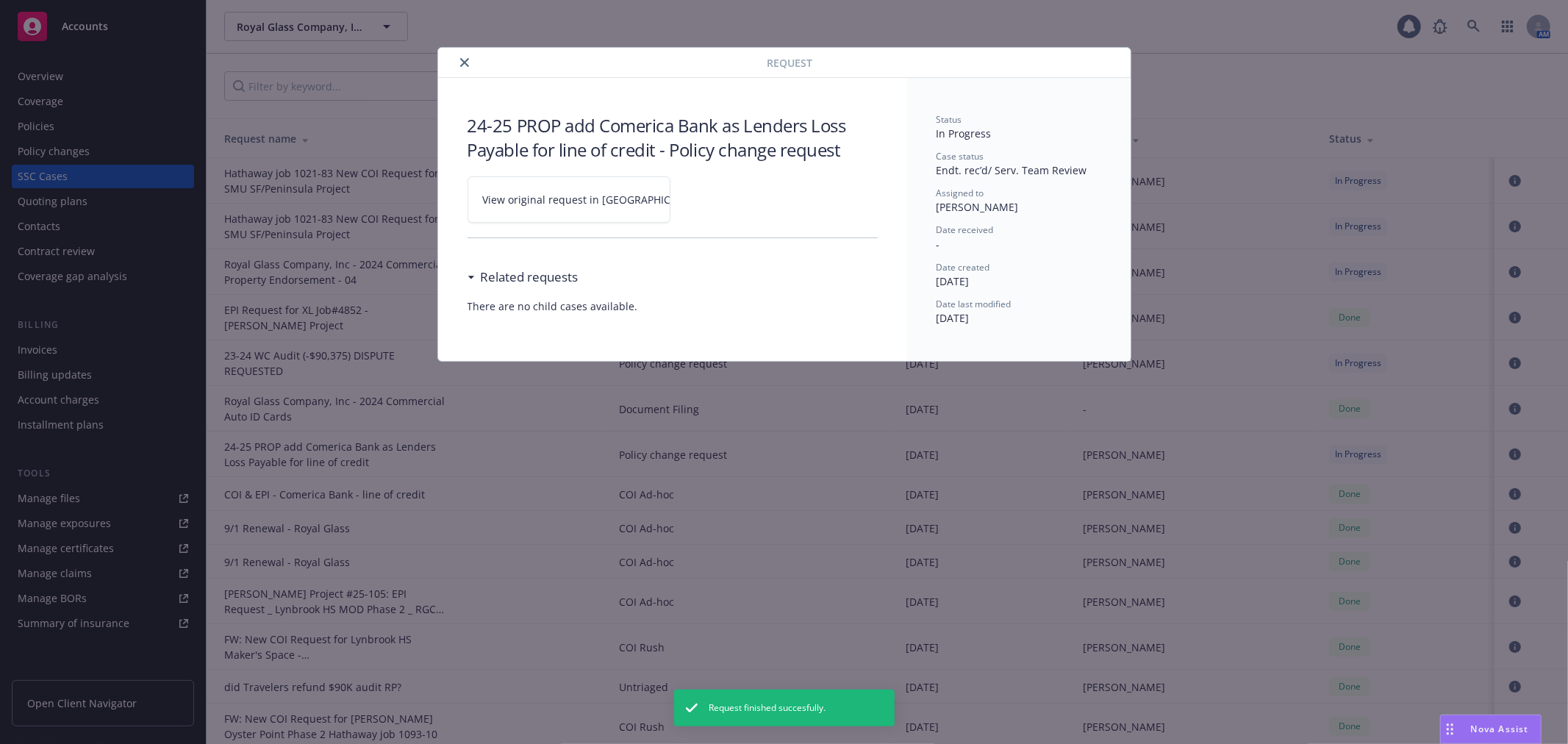
click at [570, 180] on link "View original request in SSC" at bounding box center [569, 199] width 203 height 46
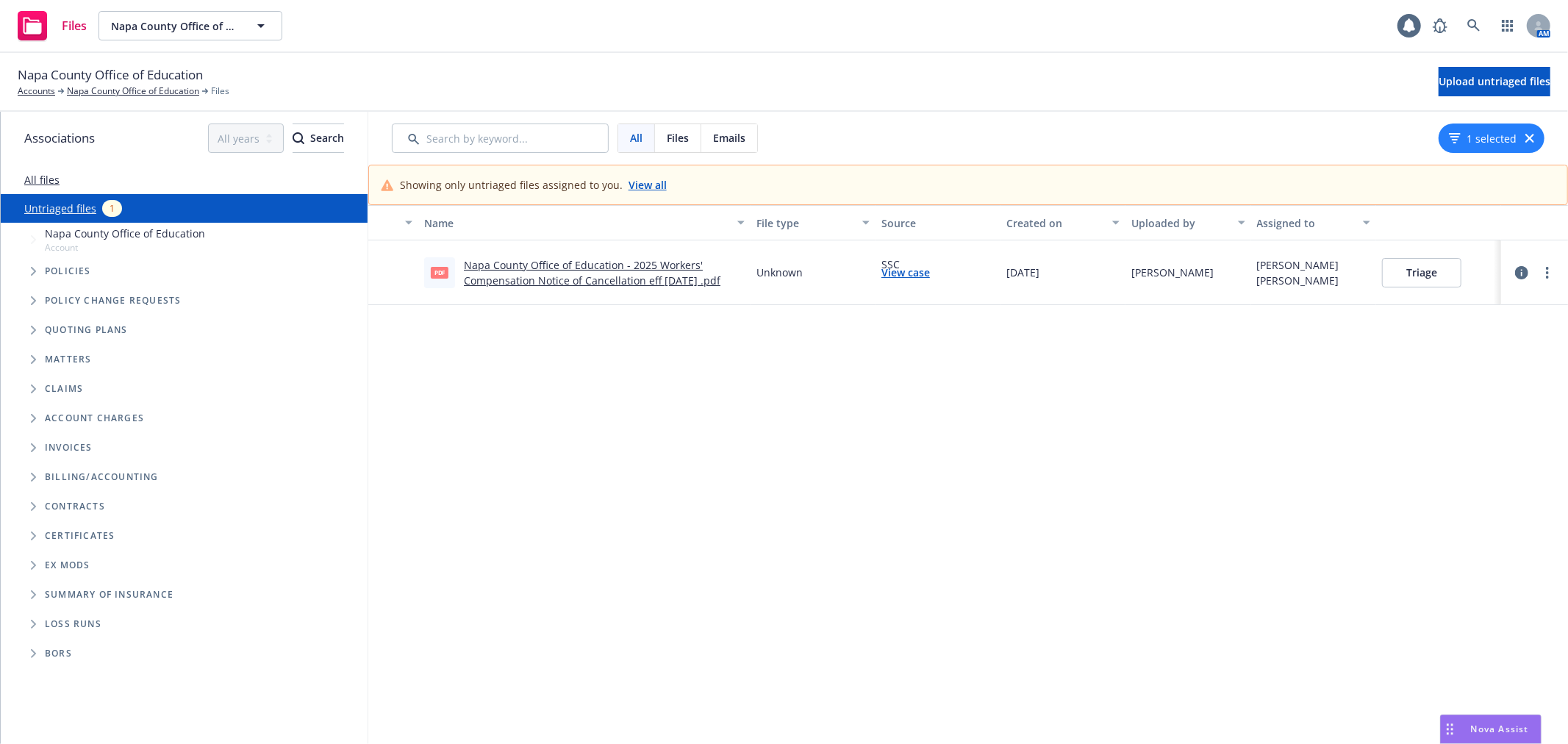
click at [614, 270] on link "Napa County Office of Education - 2025 Workers' Compensation Notice of Cancella…" at bounding box center [592, 273] width 257 height 30
click at [1408, 272] on button "Triage" at bounding box center [1421, 273] width 80 height 30
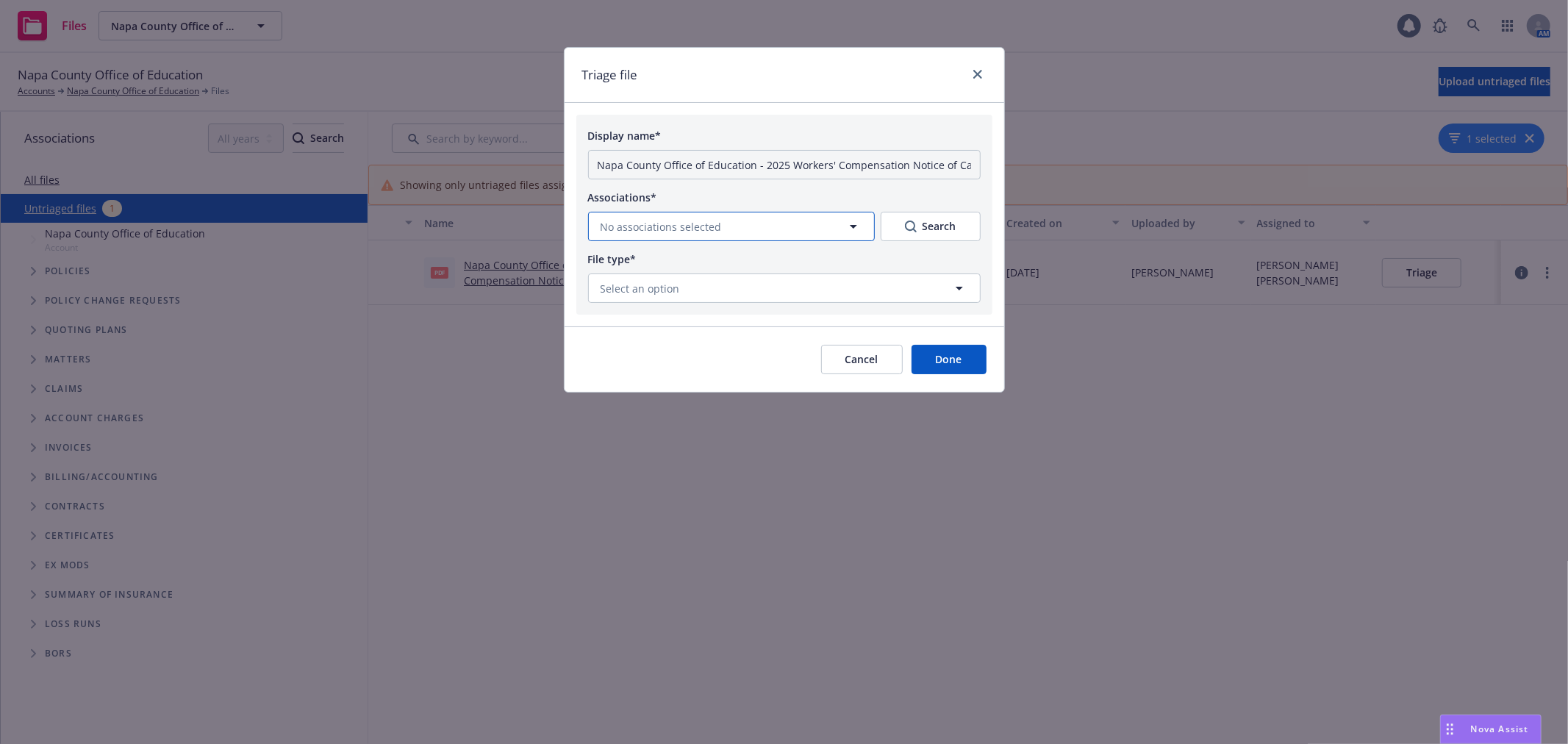
click at [714, 231] on span "No associations selected" at bounding box center [661, 227] width 121 height 16
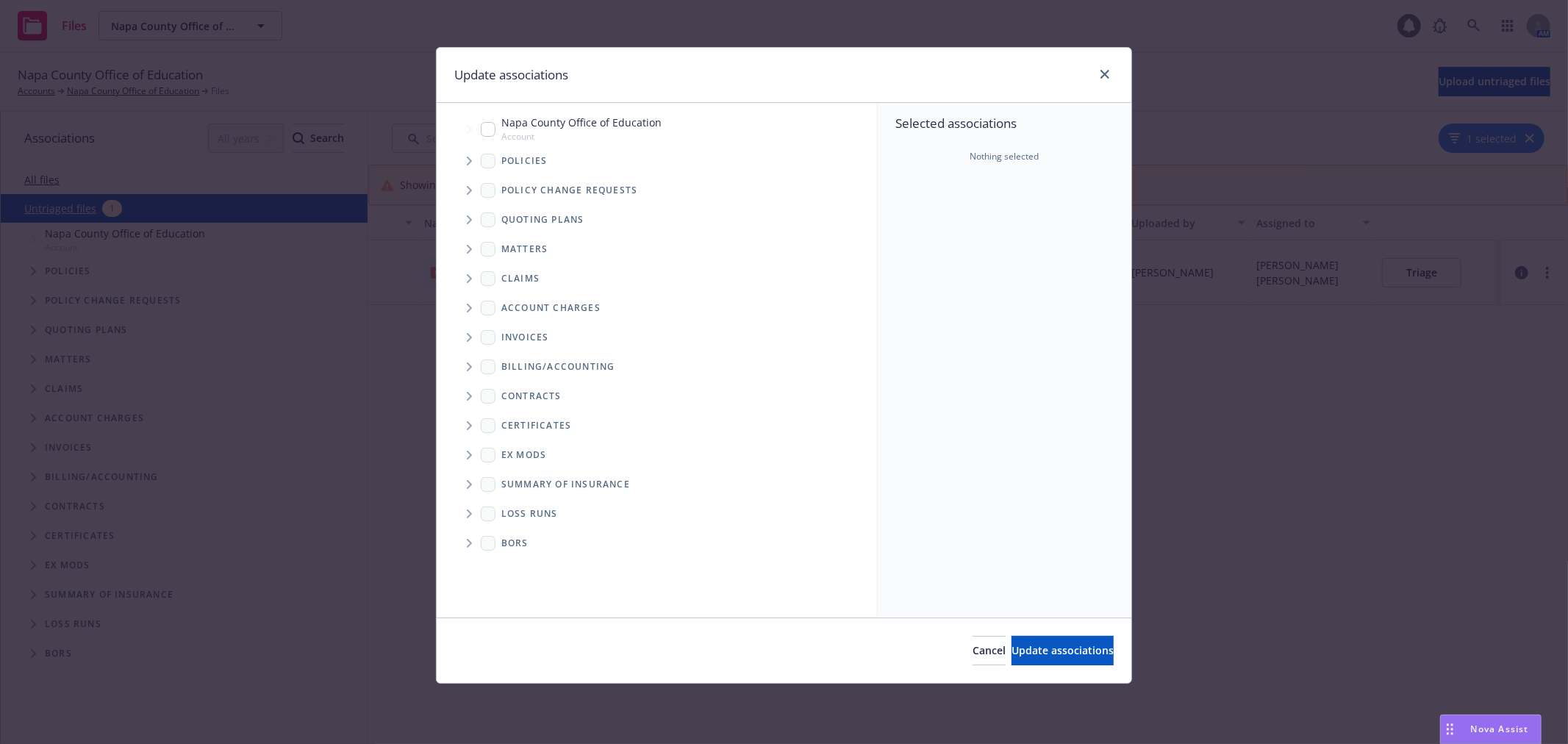
click at [469, 160] on icon "Tree Example" at bounding box center [470, 161] width 6 height 9
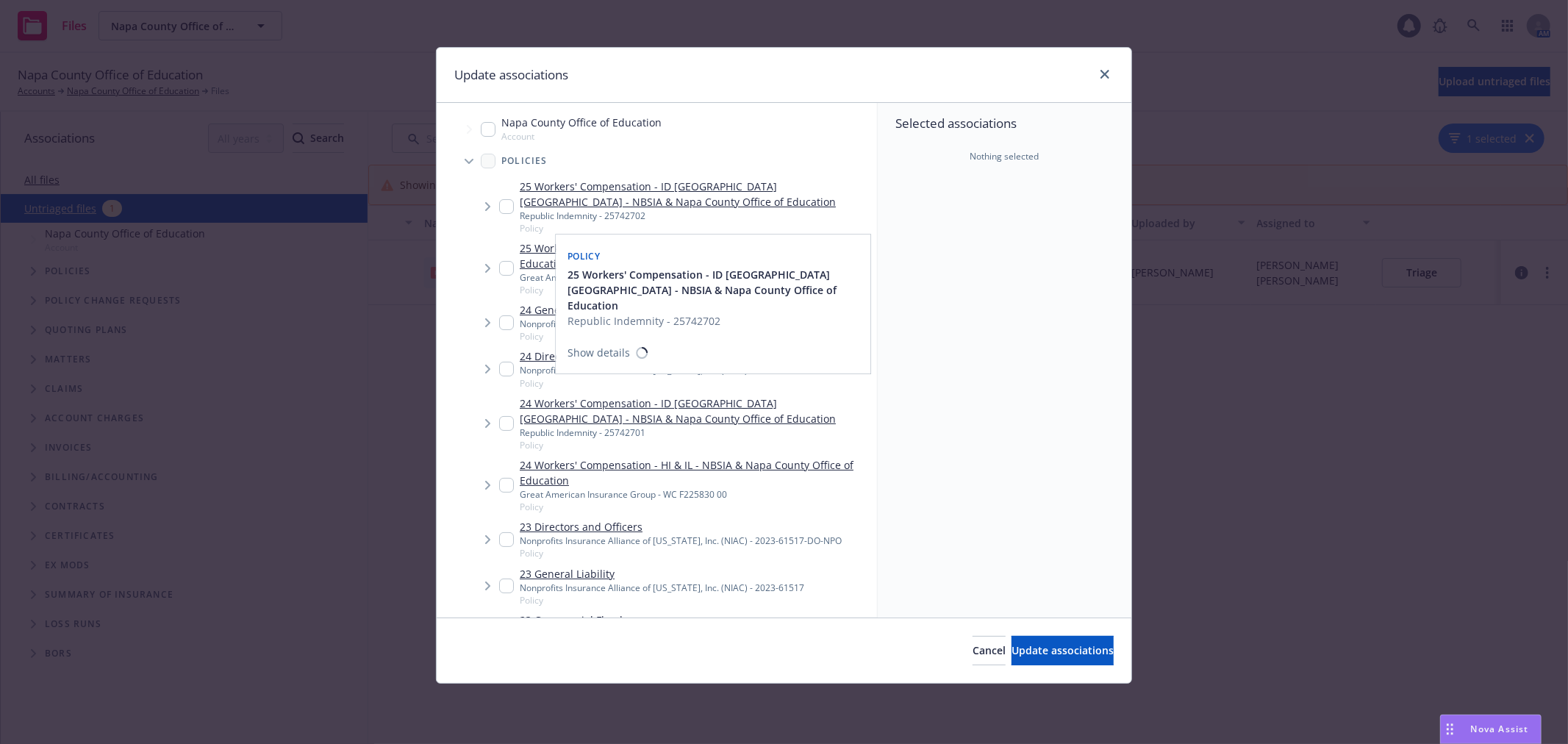
click at [504, 208] on input "Tree Example" at bounding box center [506, 206] width 15 height 15
checkbox input "true"
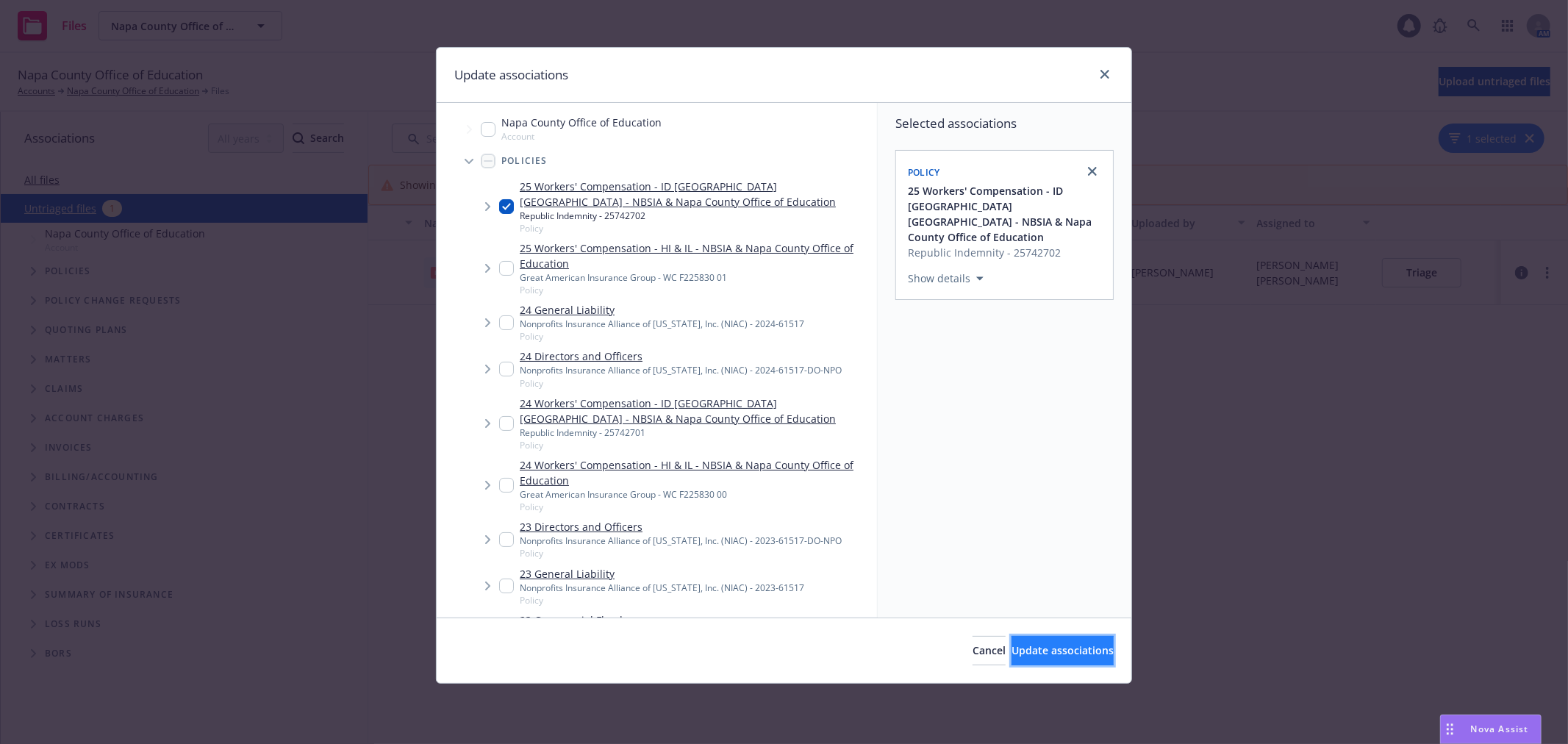
click at [1037, 656] on span "Update associations" at bounding box center [1063, 650] width 102 height 14
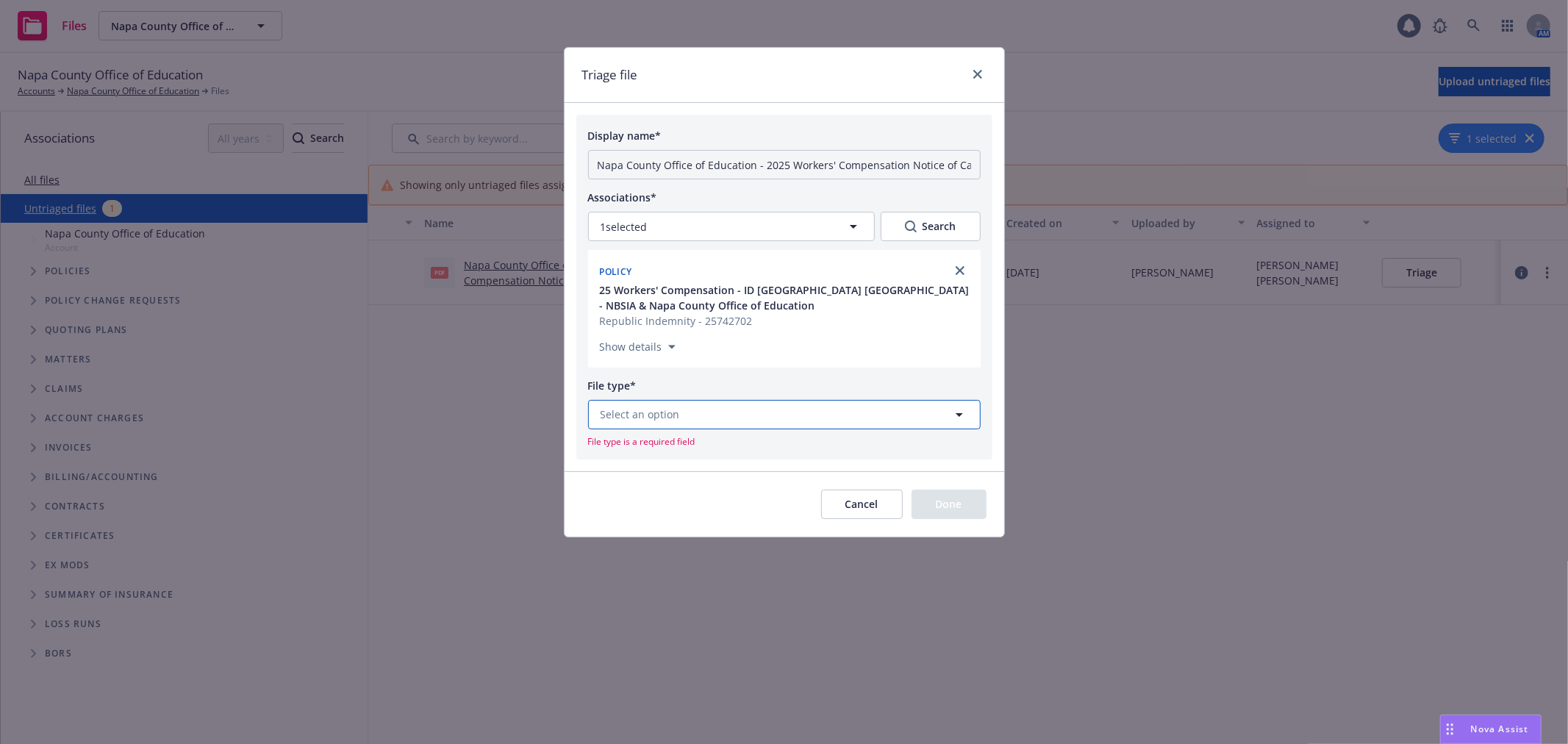
click at [644, 411] on span "Select an option" at bounding box center [640, 415] width 80 height 16
type input "canc"
click at [671, 377] on span "Notice of Cancellation" at bounding box center [659, 374] width 111 height 16
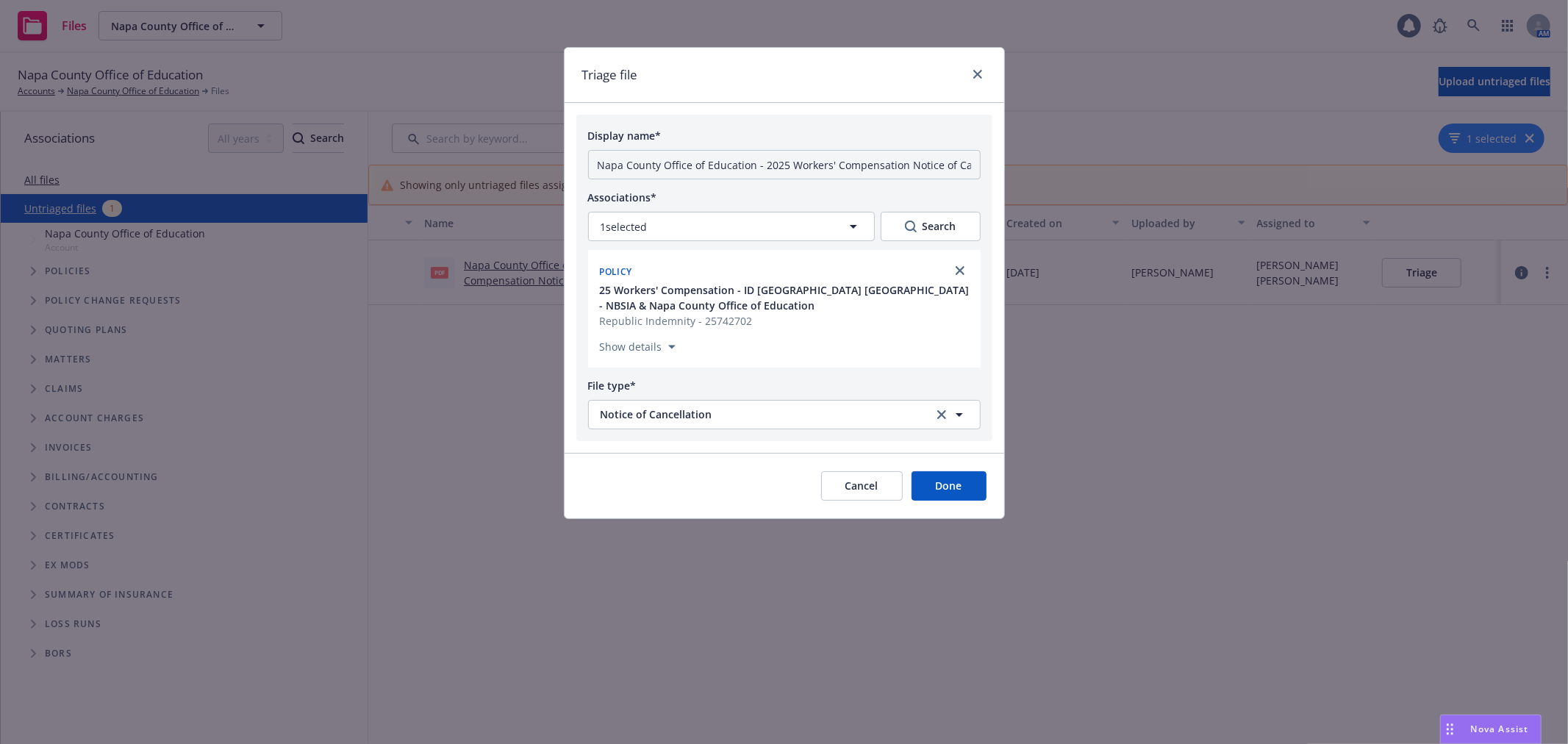
click at [958, 493] on button "Done" at bounding box center [949, 486] width 75 height 30
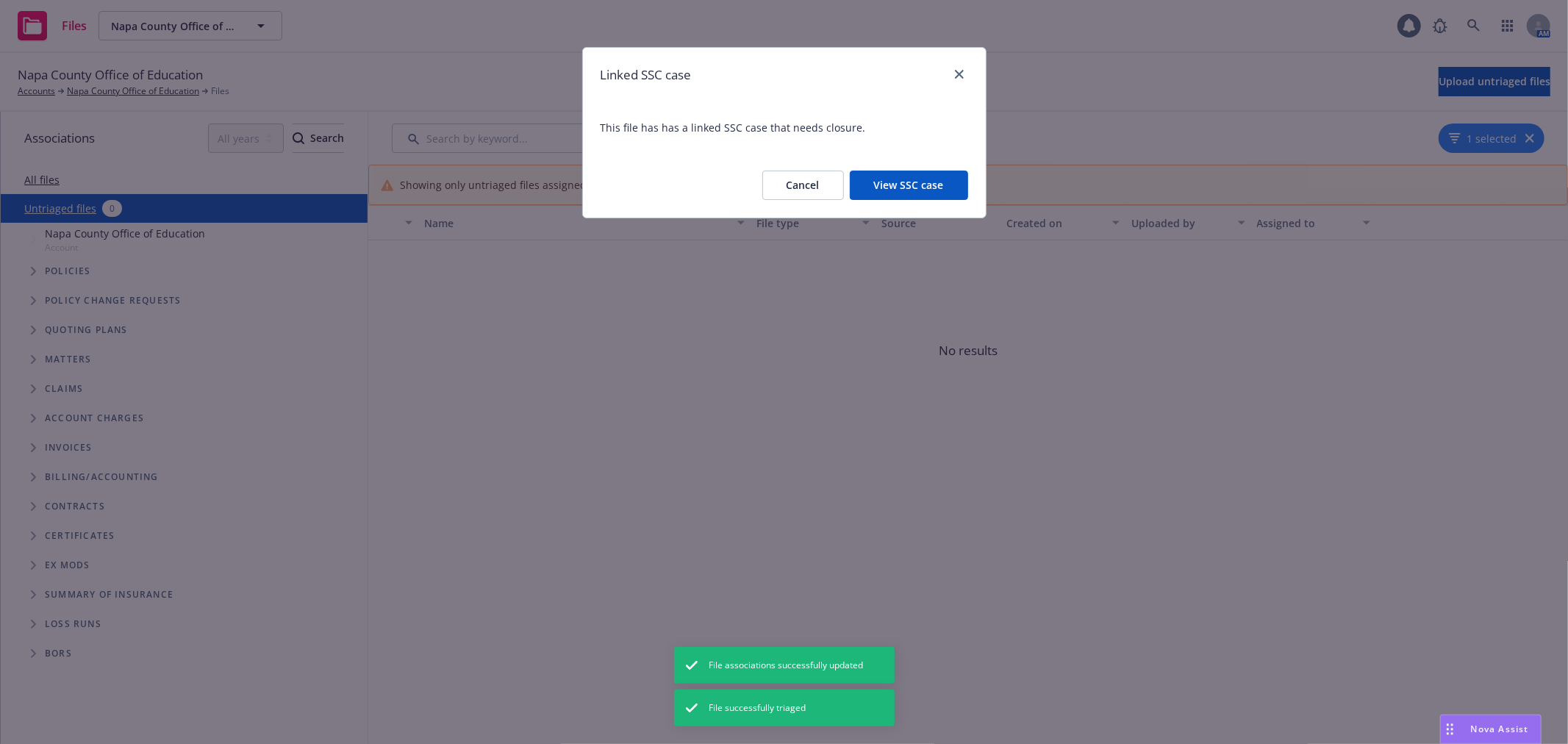
click at [903, 181] on button "View SSC case" at bounding box center [909, 185] width 118 height 30
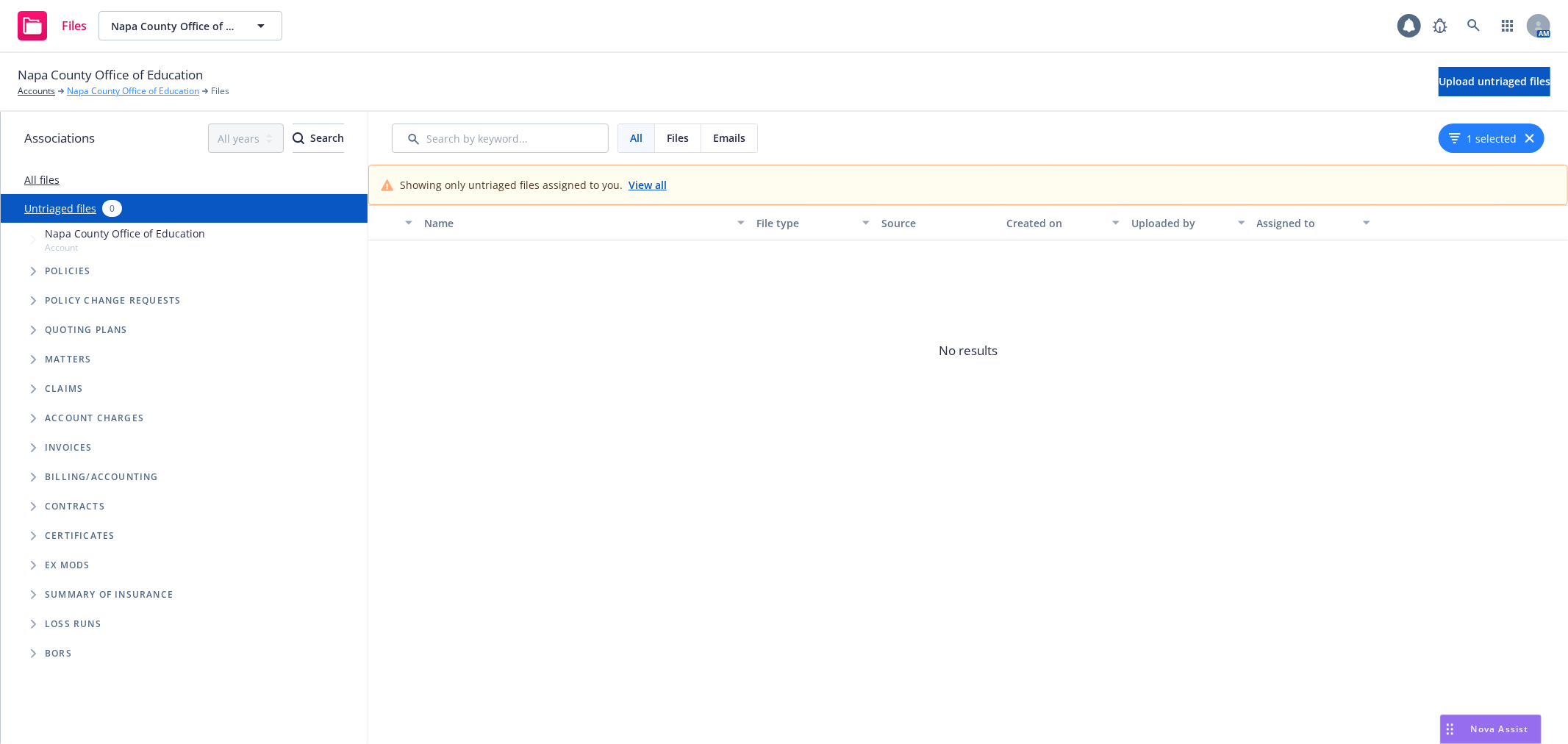
click at [127, 89] on link "Napa County Office of Education" at bounding box center [133, 91] width 132 height 13
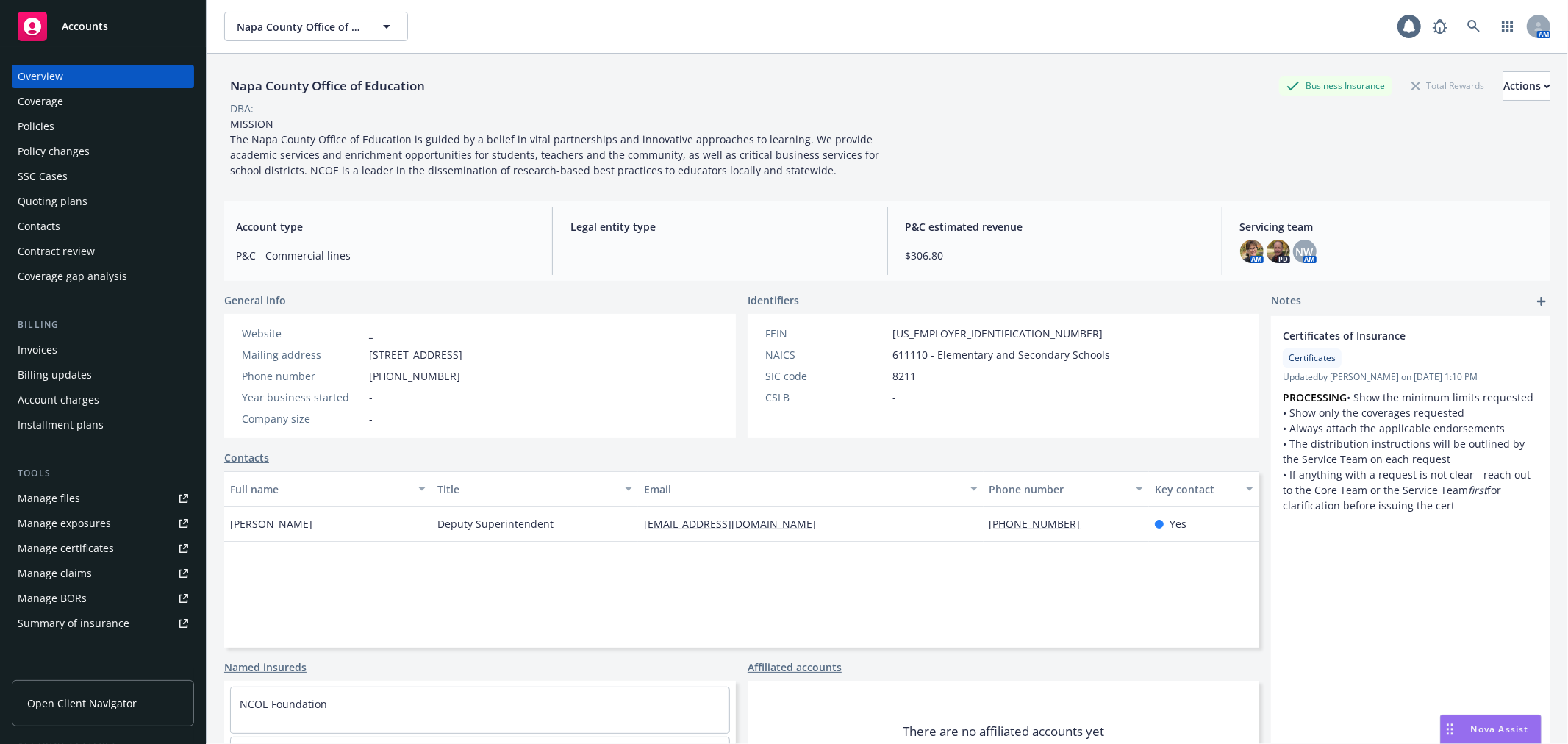
click at [114, 149] on div "Policy changes" at bounding box center [102, 152] width 170 height 24
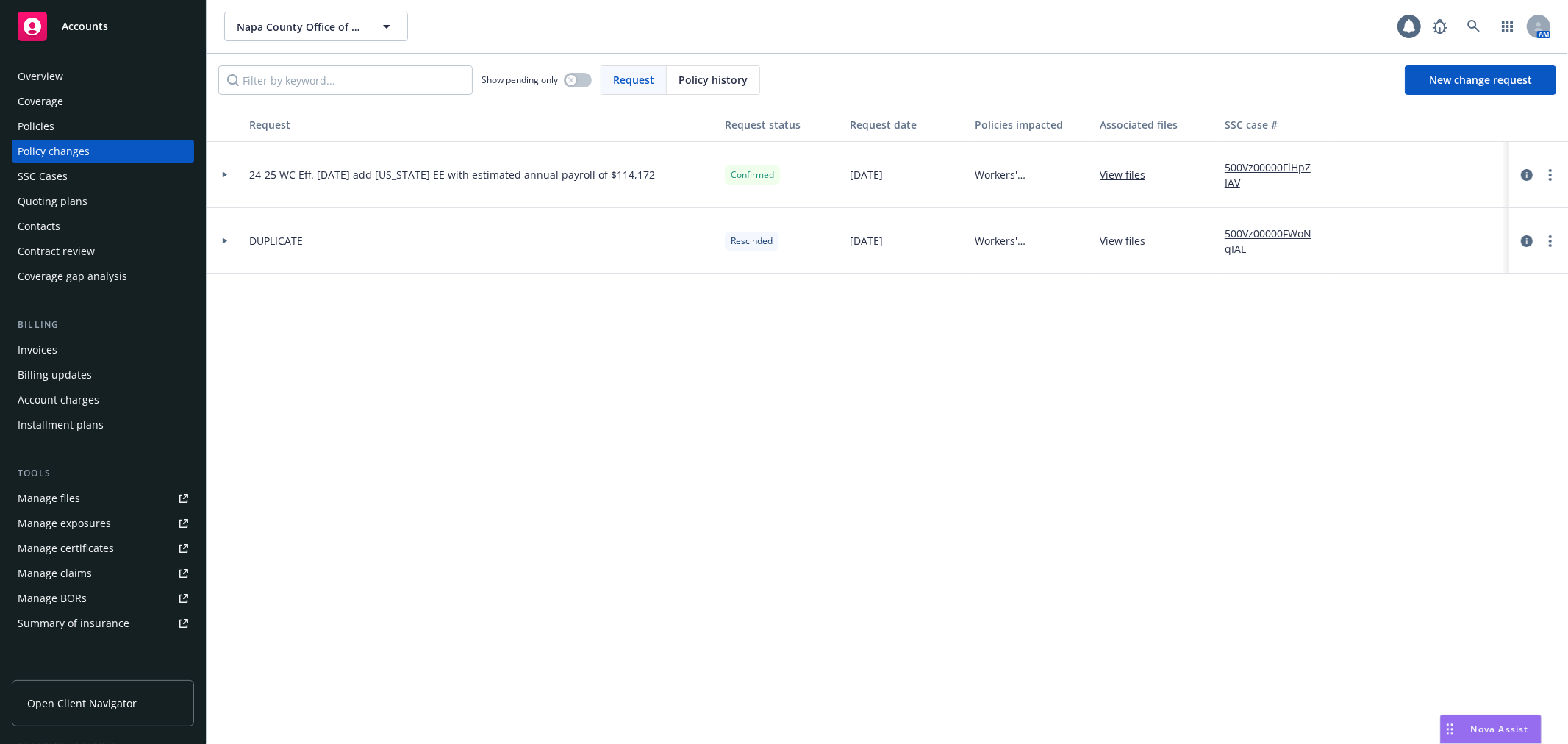
click at [111, 172] on div "SSC Cases" at bounding box center [102, 176] width 170 height 24
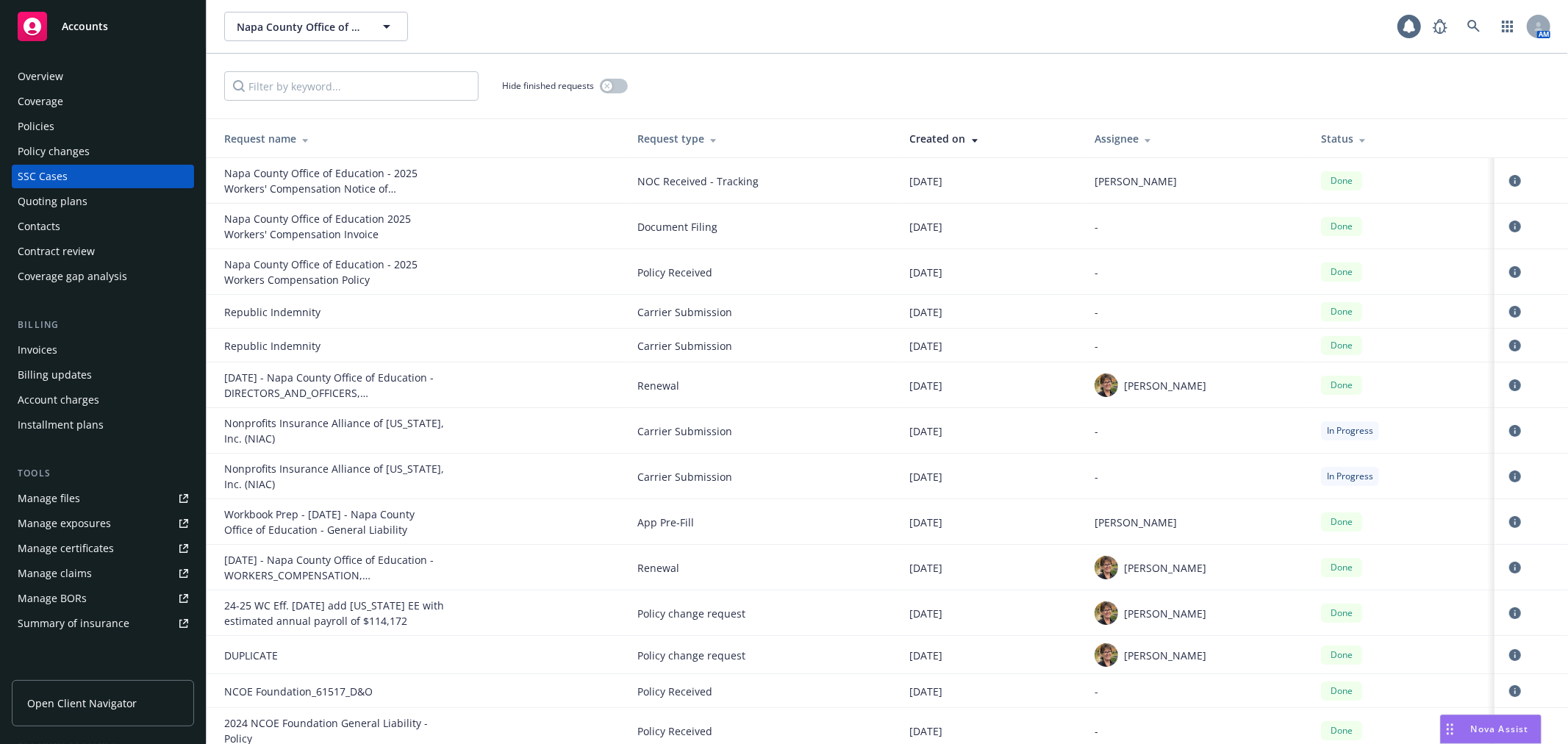
click at [44, 128] on div "Policies" at bounding box center [35, 126] width 36 height 24
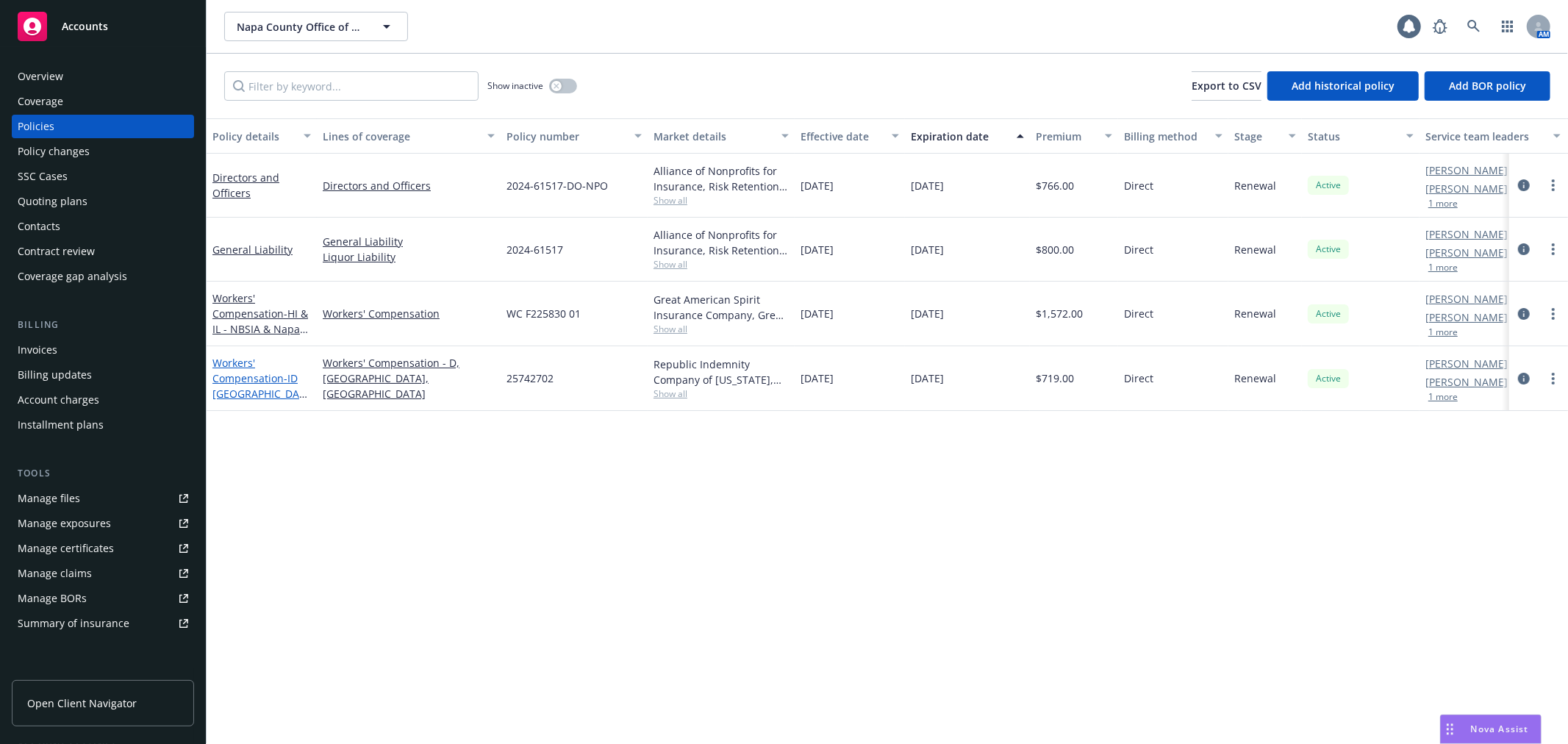
click at [233, 396] on span "- ID [GEOGRAPHIC_DATA] OR - NBSIA & Napa County Office of Education" at bounding box center [260, 425] width 95 height 106
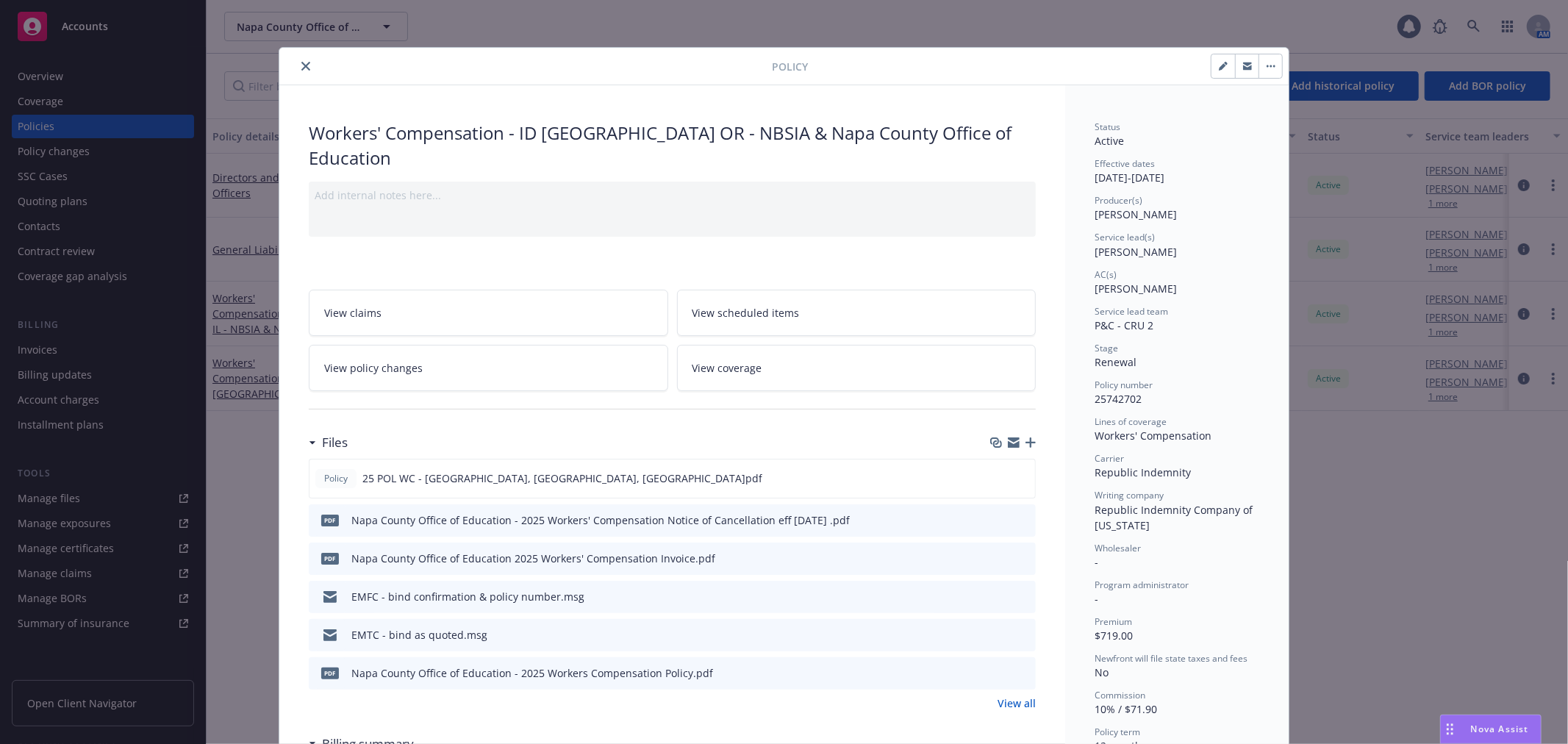
click at [993, 552] on icon "download file" at bounding box center [998, 556] width 10 height 9
click at [1010, 438] on icon "button" at bounding box center [1013, 440] width 12 height 5
click at [302, 62] on icon "close" at bounding box center [305, 66] width 9 height 9
